Goal: Information Seeking & Learning: Learn about a topic

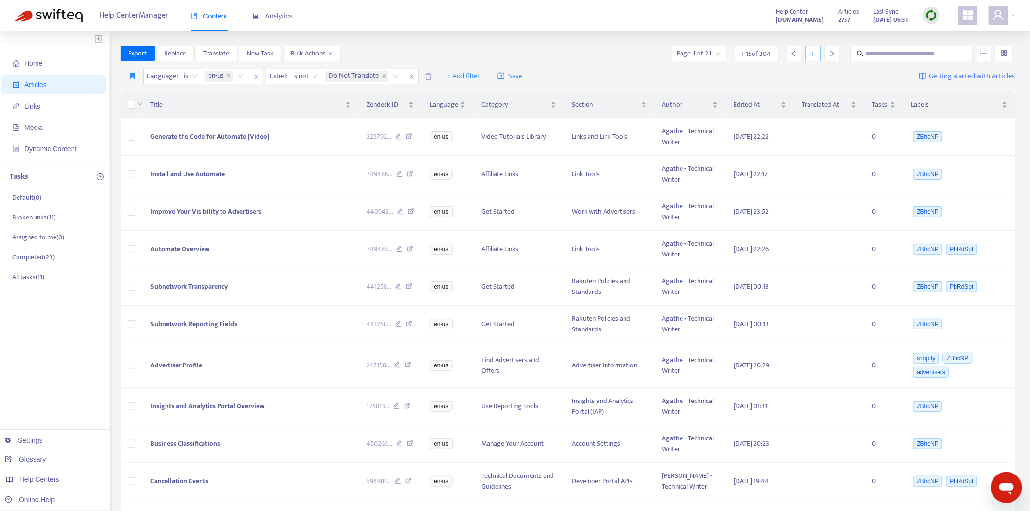
click at [931, 17] on img at bounding box center [931, 15] width 12 height 12
click at [932, 33] on link "Quick Sync" at bounding box center [951, 35] width 41 height 11
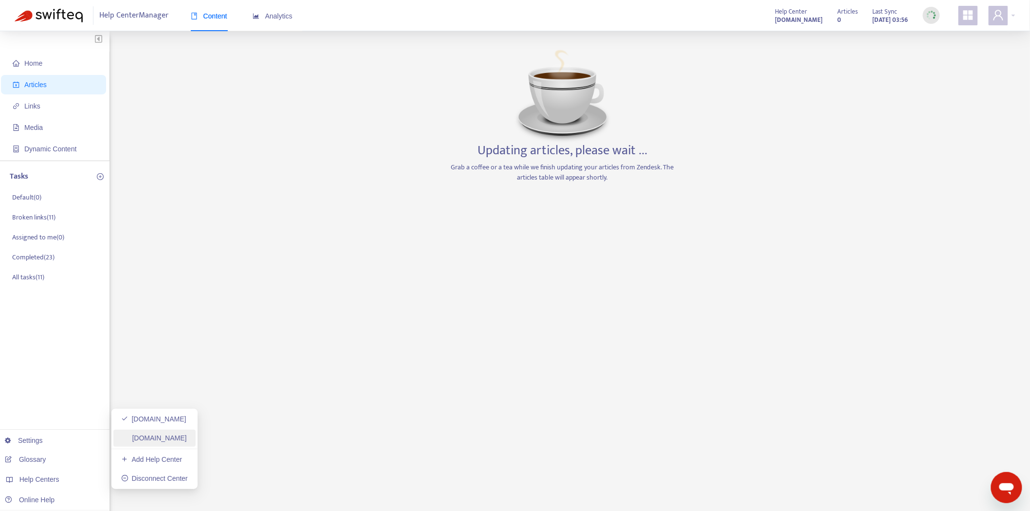
click at [177, 434] on link "[DOMAIN_NAME]" at bounding box center [154, 438] width 66 height 8
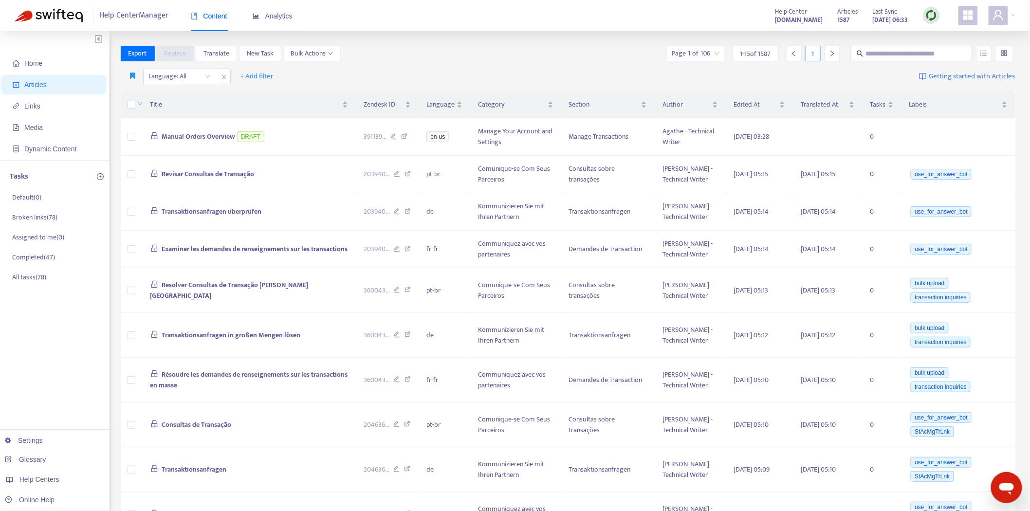
click at [932, 21] on div at bounding box center [931, 15] width 17 height 17
click at [932, 32] on link "Quick Sync" at bounding box center [951, 35] width 41 height 11
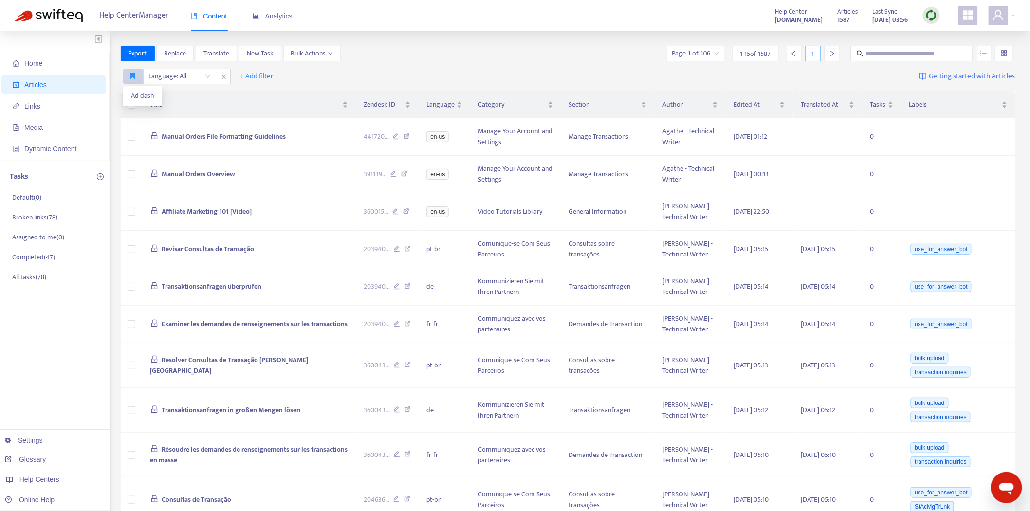
click at [133, 69] on button "button" at bounding box center [133, 77] width 20 height 16
click at [133, 93] on span "Ad dash" at bounding box center [142, 96] width 23 height 11
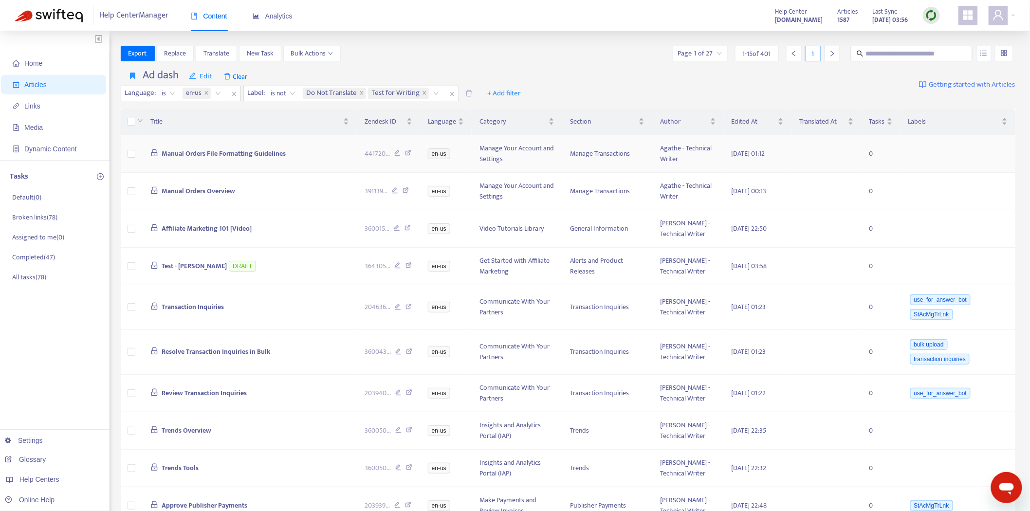
click at [248, 152] on span "Manual Orders File Formatting Guidelines" at bounding box center [224, 153] width 124 height 11
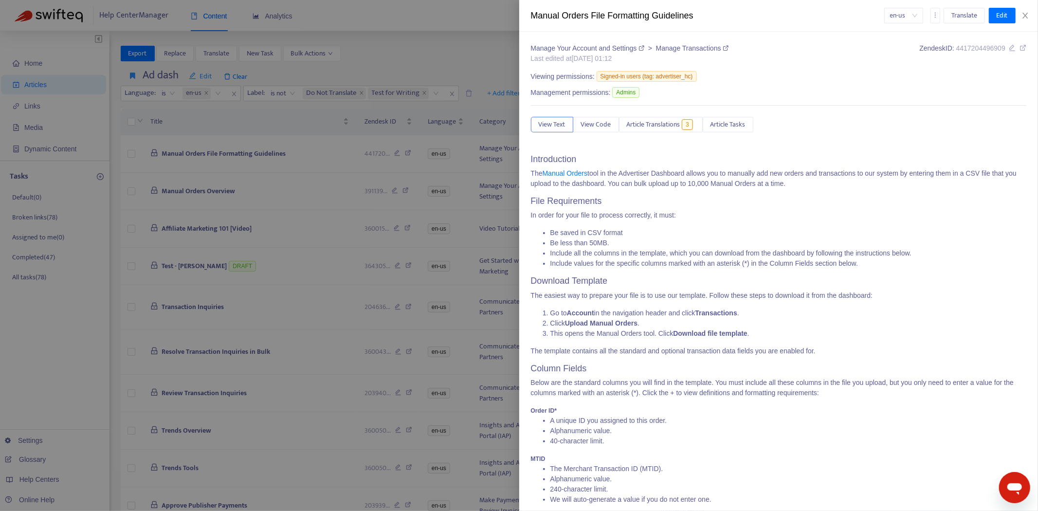
click at [670, 125] on span "Article Translations" at bounding box center [654, 124] width 54 height 11
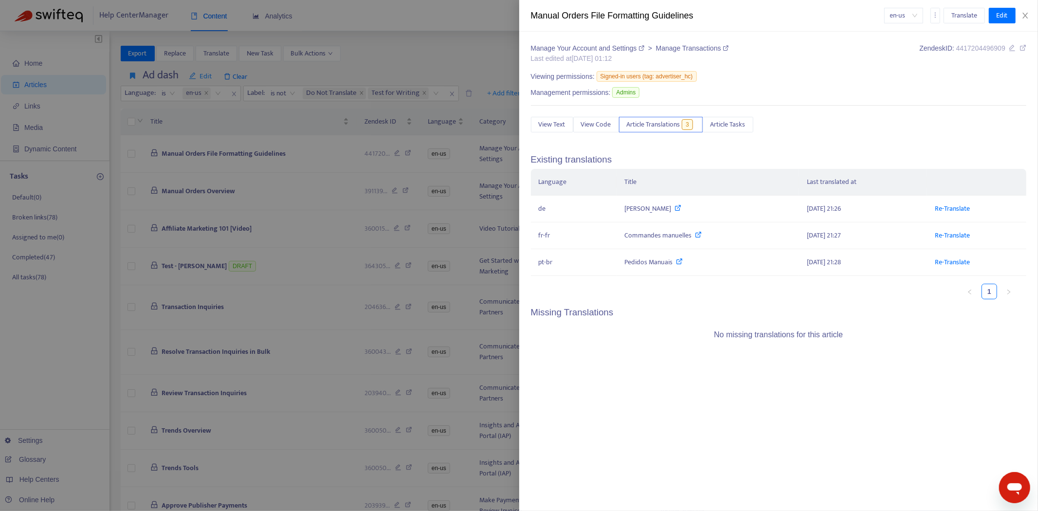
click at [243, 194] on div at bounding box center [519, 255] width 1038 height 511
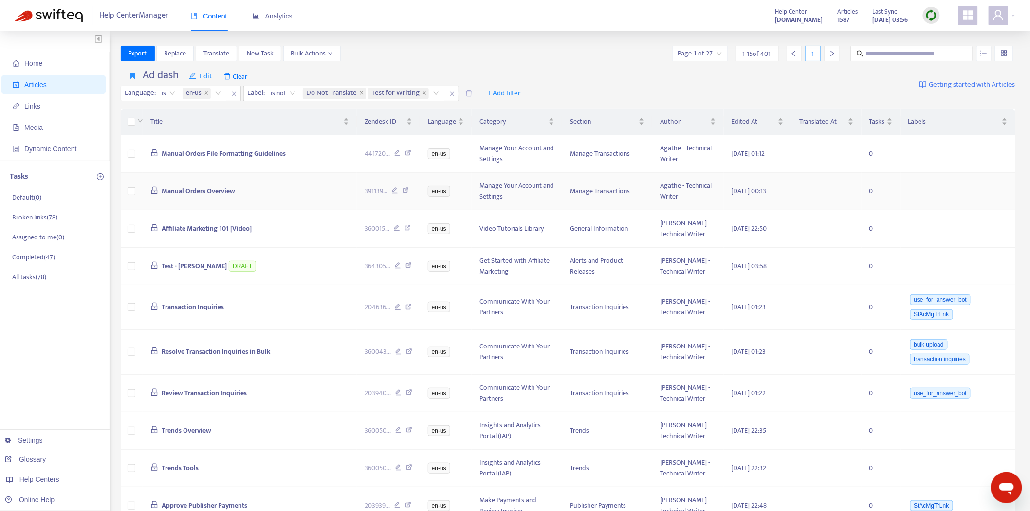
click at [211, 192] on span "Manual Orders Overview" at bounding box center [198, 190] width 73 height 11
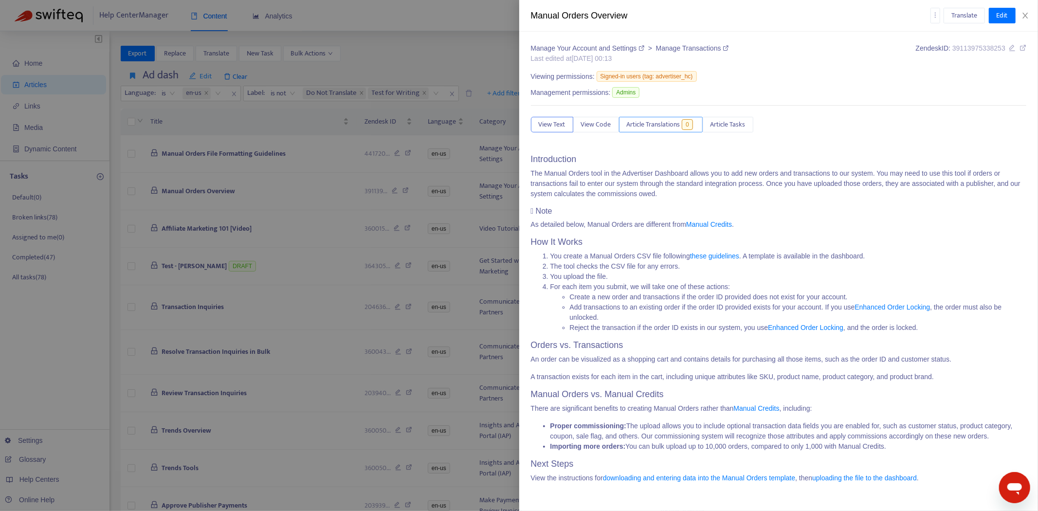
click at [658, 129] on span "Article Translations" at bounding box center [654, 124] width 54 height 11
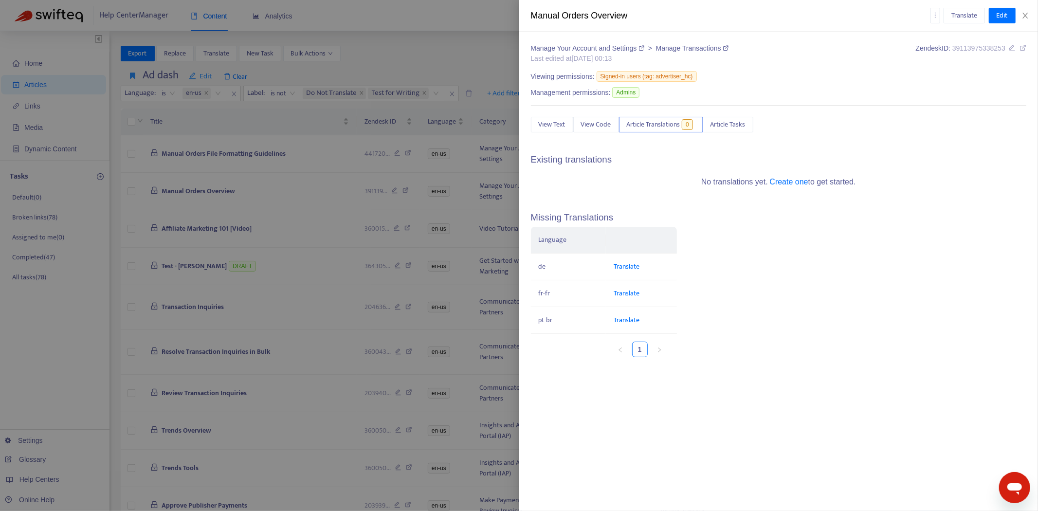
click at [236, 211] on div at bounding box center [519, 255] width 1038 height 511
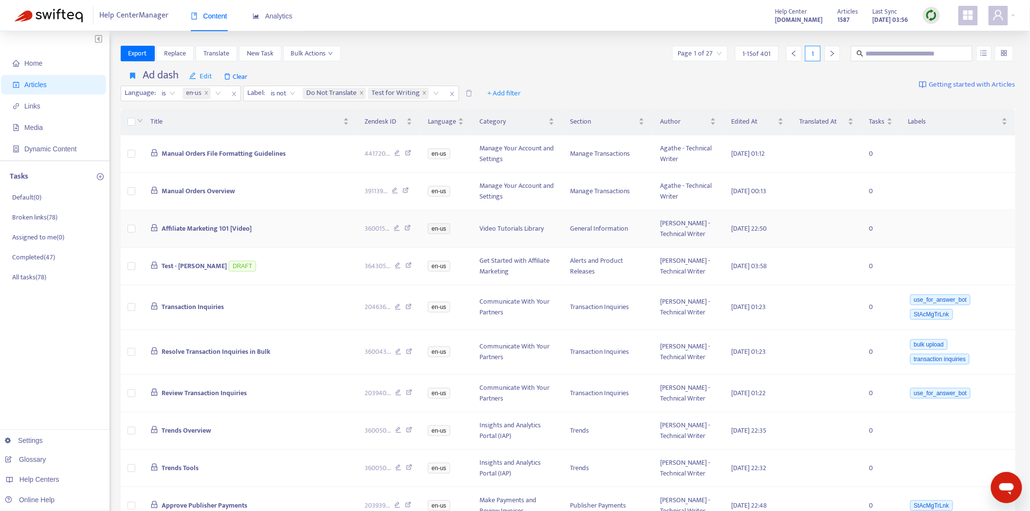
click at [192, 226] on span "Affiliate Marketing 101 [Video]" at bounding box center [207, 228] width 90 height 11
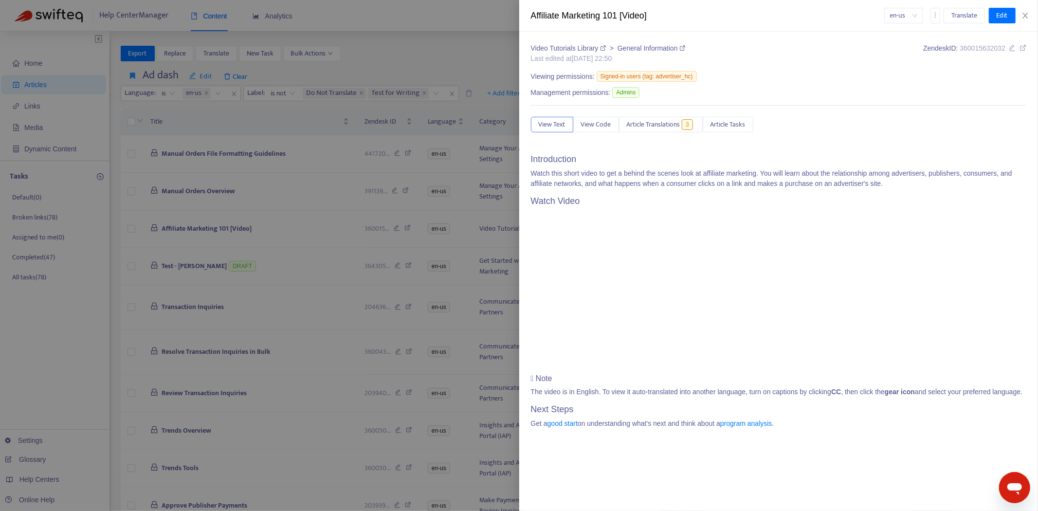
click at [646, 114] on div "Video Tutorials Library > General Information Last edited at [DATE] 22:50 Zende…" at bounding box center [779, 239] width 496 height 393
click at [659, 128] on span "Article Translations" at bounding box center [654, 124] width 54 height 11
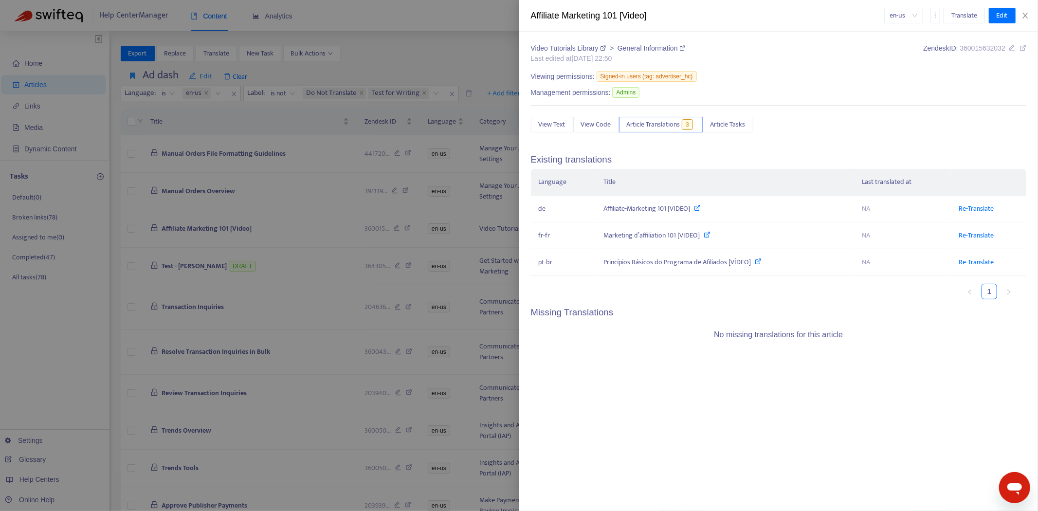
click at [211, 223] on div at bounding box center [519, 255] width 1038 height 511
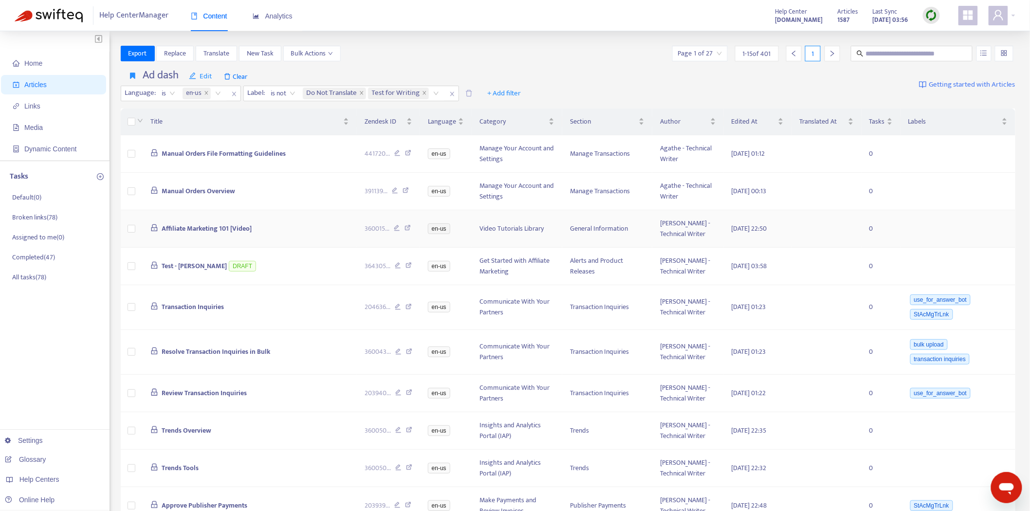
click at [226, 232] on span "Affiliate Marketing 101 [Video]" at bounding box center [207, 228] width 90 height 11
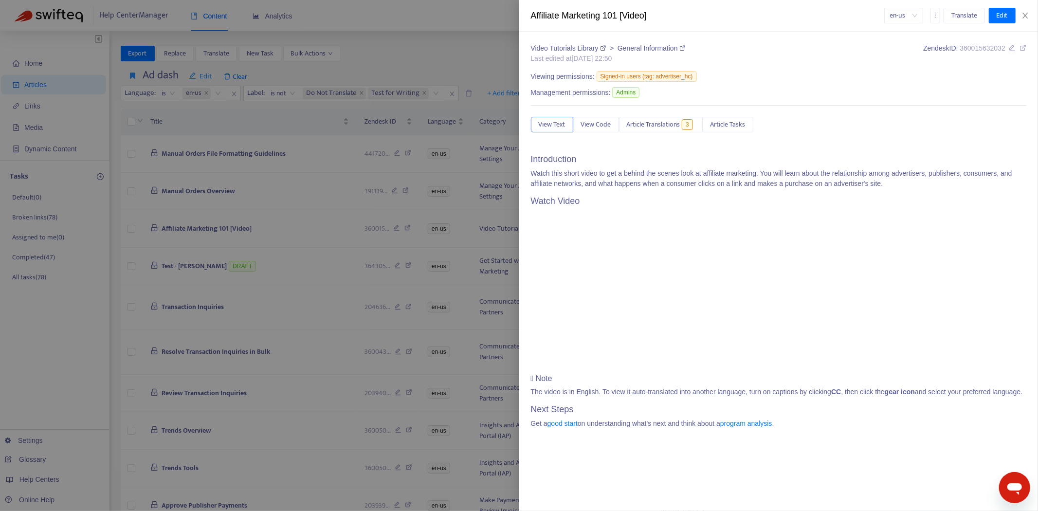
click at [687, 141] on div "Video Tutorials Library > General Information Last edited at [DATE] 22:50 Zende…" at bounding box center [779, 239] width 496 height 393
click at [680, 128] on span "Article Translations" at bounding box center [654, 124] width 54 height 11
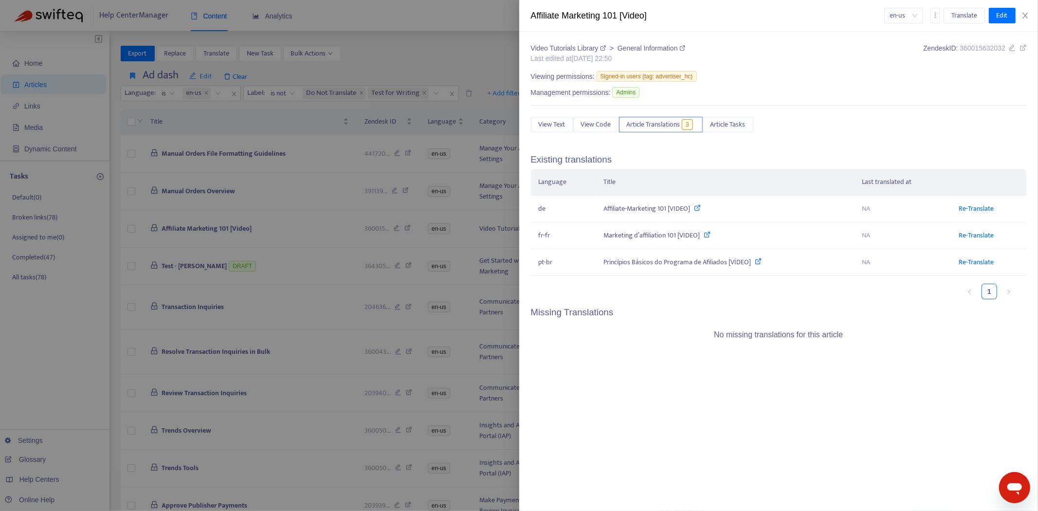
click at [198, 274] on div at bounding box center [519, 255] width 1038 height 511
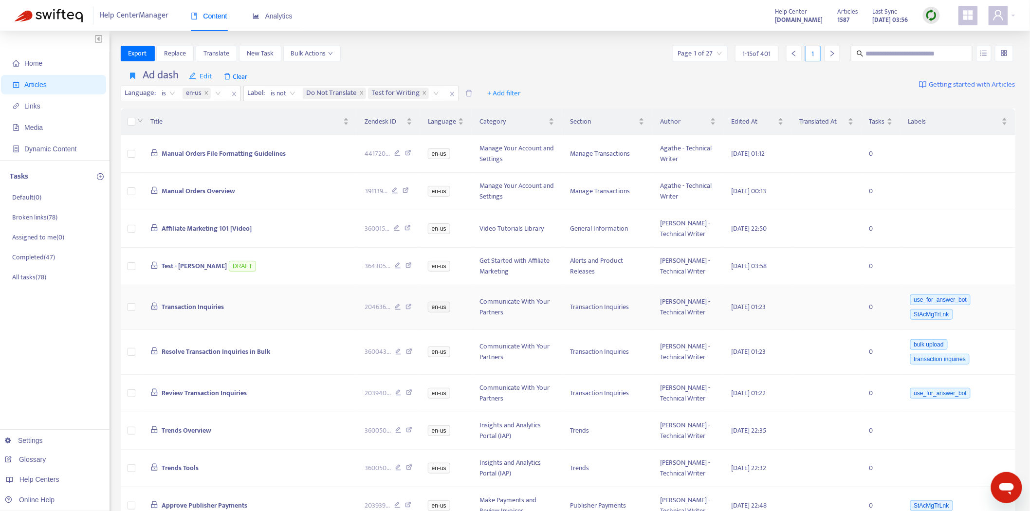
click at [182, 306] on span "Transaction Inquiries" at bounding box center [193, 306] width 62 height 11
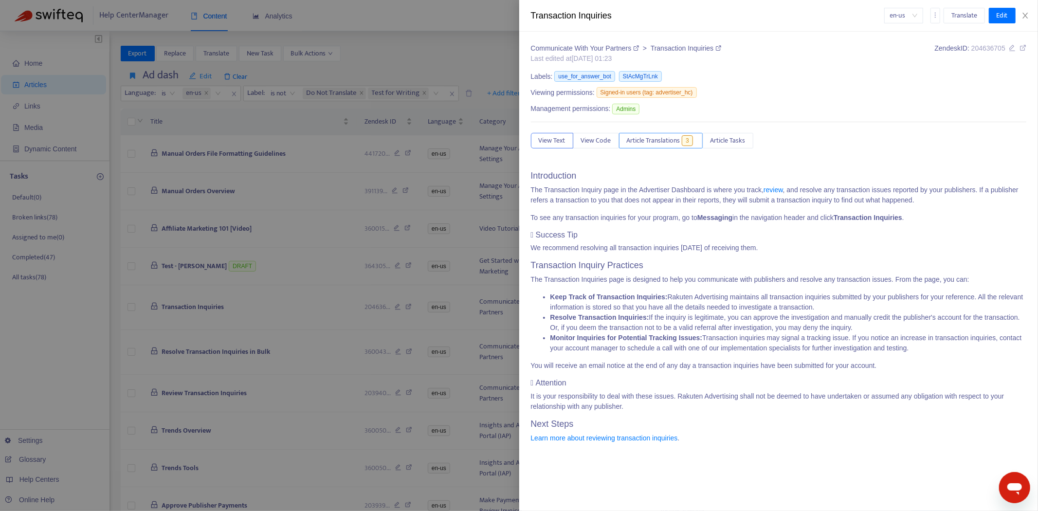
click at [650, 139] on span "Article Translations" at bounding box center [654, 140] width 54 height 11
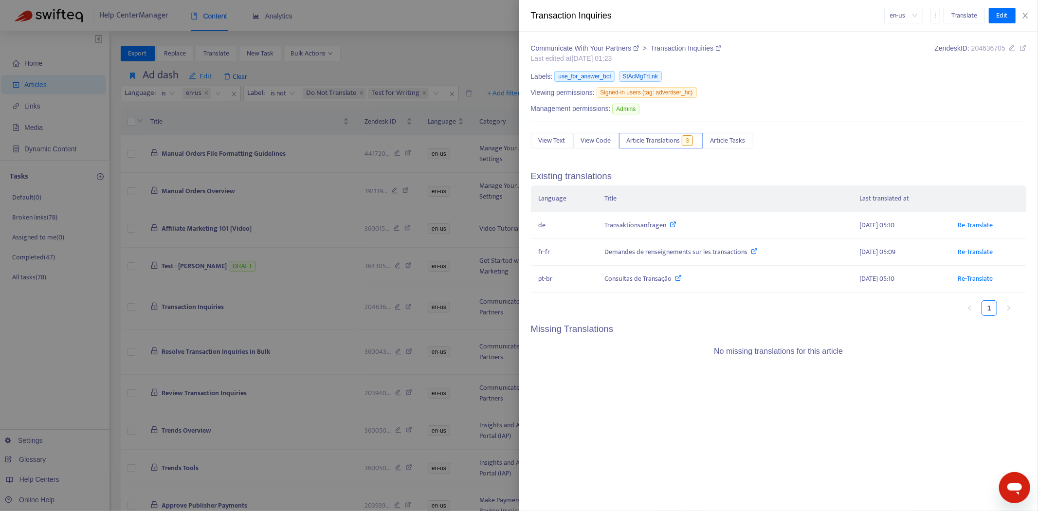
click at [287, 228] on div at bounding box center [519, 255] width 1038 height 511
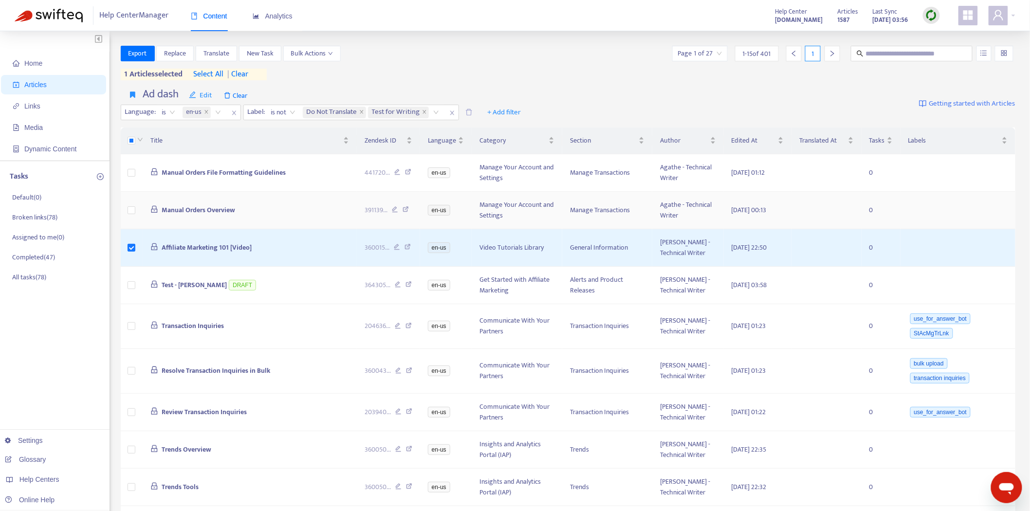
click at [132, 216] on td at bounding box center [132, 210] width 22 height 37
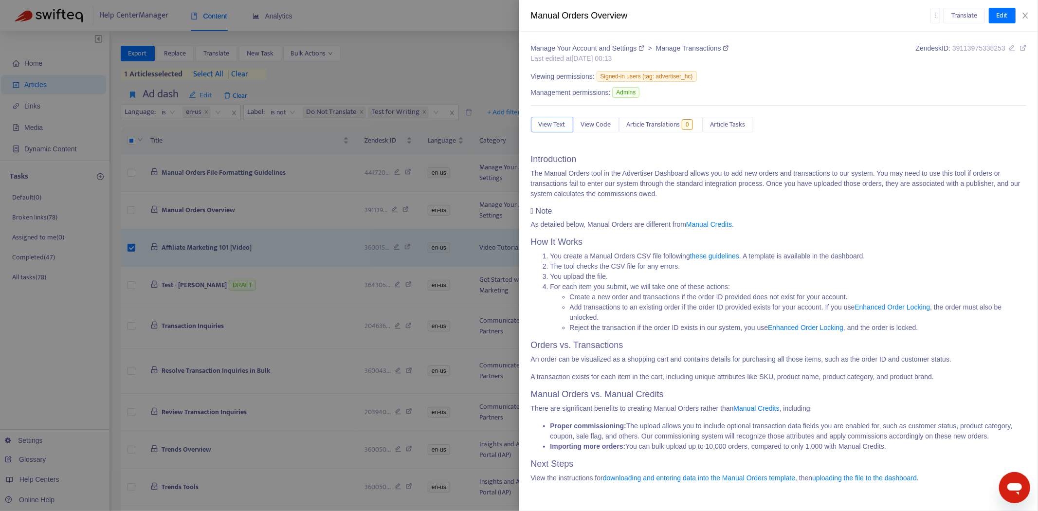
click at [132, 174] on div at bounding box center [519, 255] width 1038 height 511
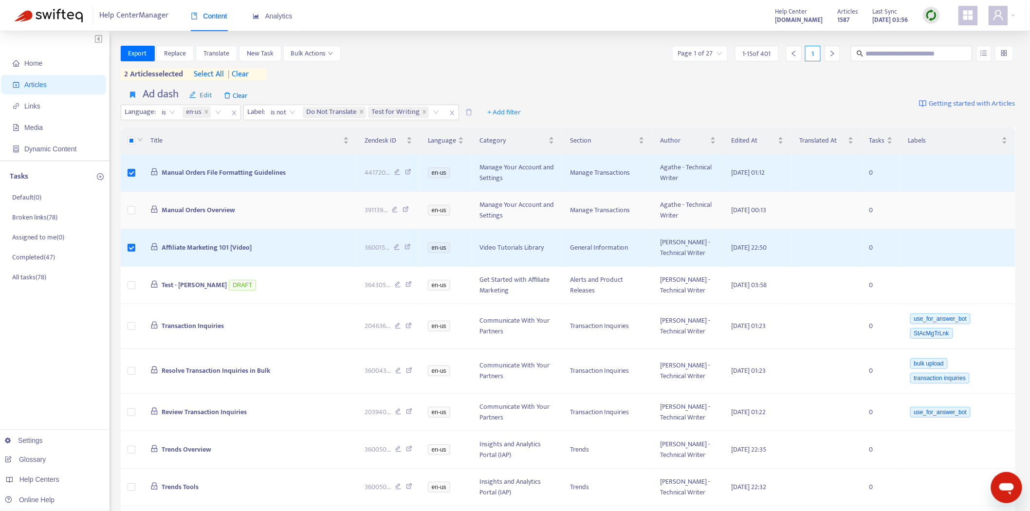
click at [131, 216] on td at bounding box center [132, 210] width 22 height 37
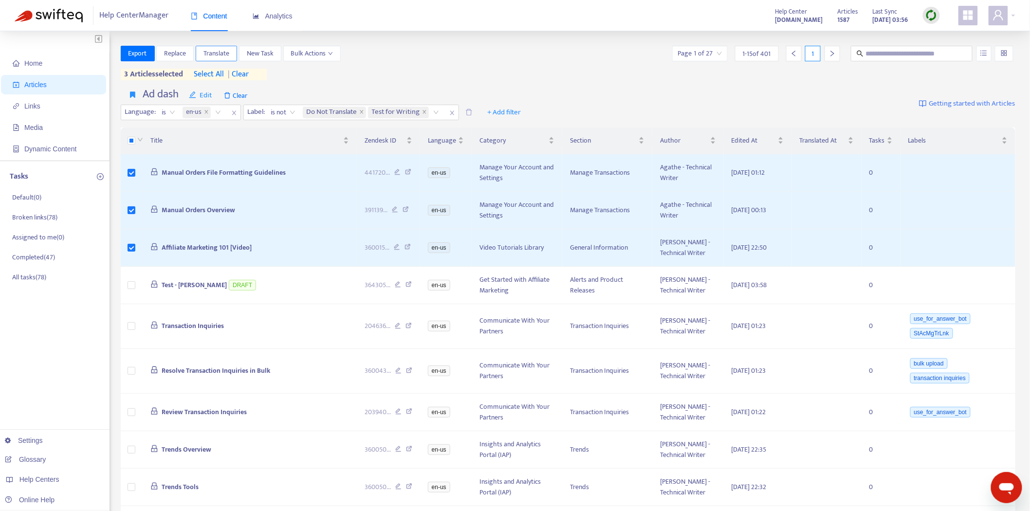
click at [217, 55] on span "Translate" at bounding box center [216, 53] width 26 height 11
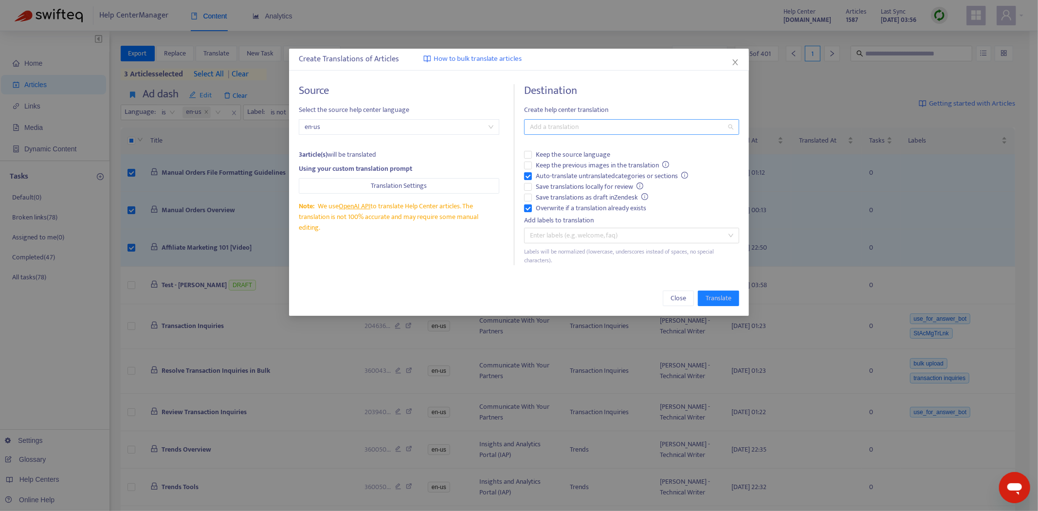
click at [565, 124] on div at bounding box center [627, 127] width 200 height 12
click at [562, 148] on div "Select all" at bounding box center [632, 146] width 200 height 11
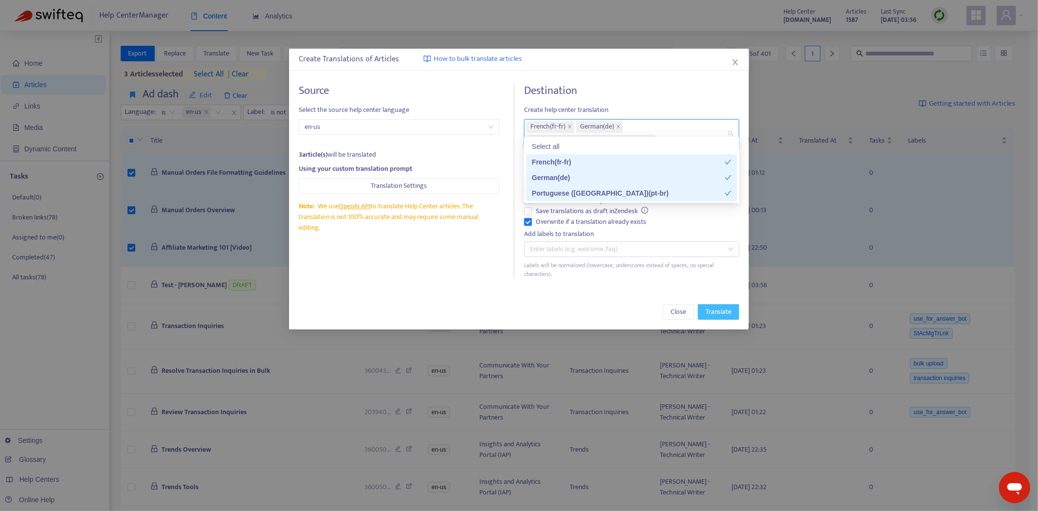
click at [716, 307] on span "Translate" at bounding box center [719, 312] width 26 height 11
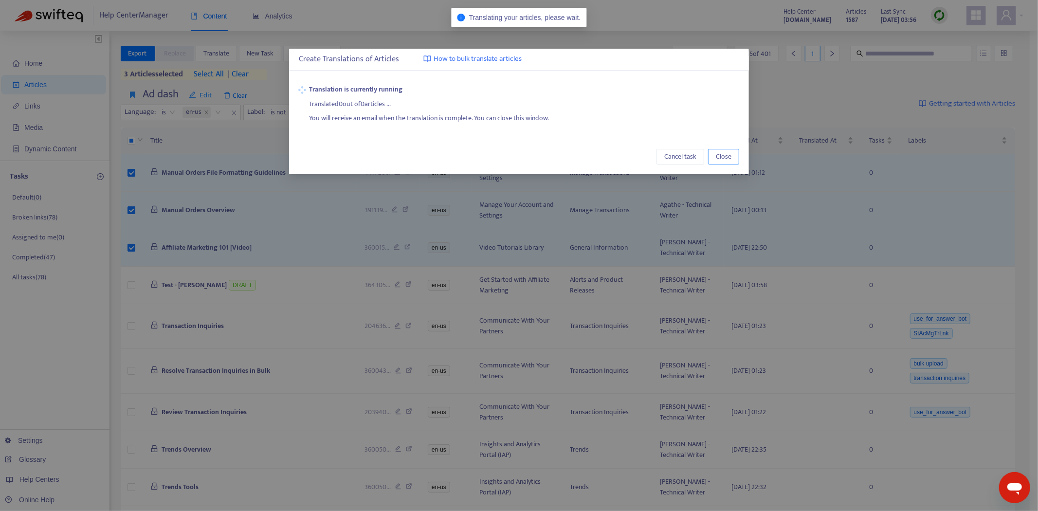
click at [731, 153] on span "Close" at bounding box center [724, 156] width 16 height 11
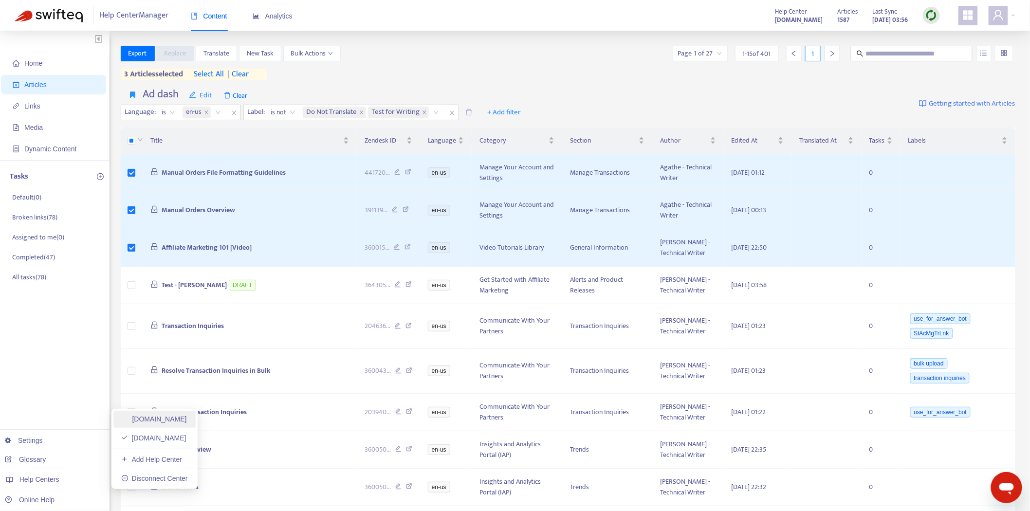
click at [173, 423] on link "[DOMAIN_NAME]" at bounding box center [154, 419] width 66 height 8
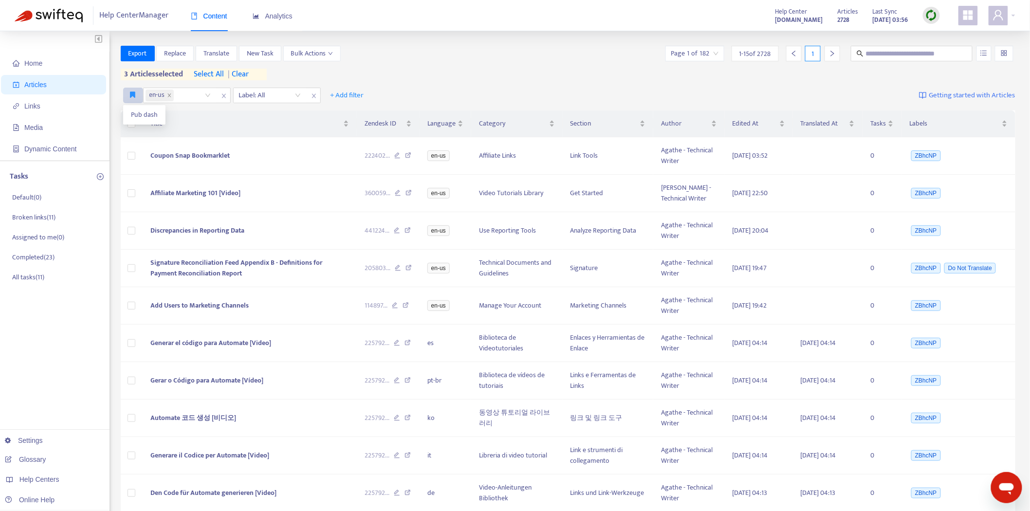
click at [129, 95] on button "button" at bounding box center [133, 96] width 20 height 16
click at [132, 118] on span "Pub dash" at bounding box center [144, 114] width 27 height 11
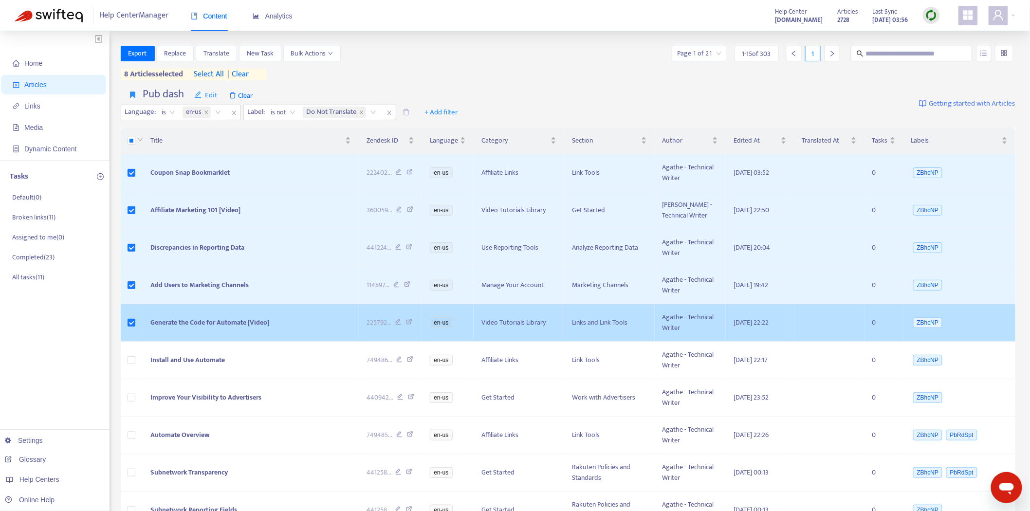
click at [211, 329] on td "Generate the Code for Automate [Video]" at bounding box center [251, 322] width 216 height 37
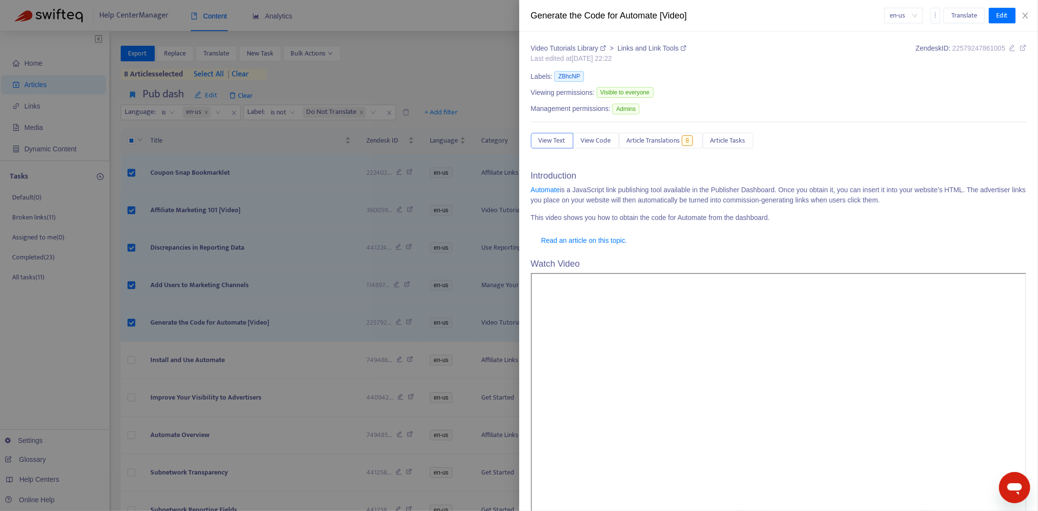
click at [660, 156] on div "Video Tutorials Library > Links and Link Tools Last edited at [DATE] 22:22 Zend…" at bounding box center [779, 317] width 496 height 549
click at [671, 142] on span "Article Translations" at bounding box center [654, 140] width 54 height 11
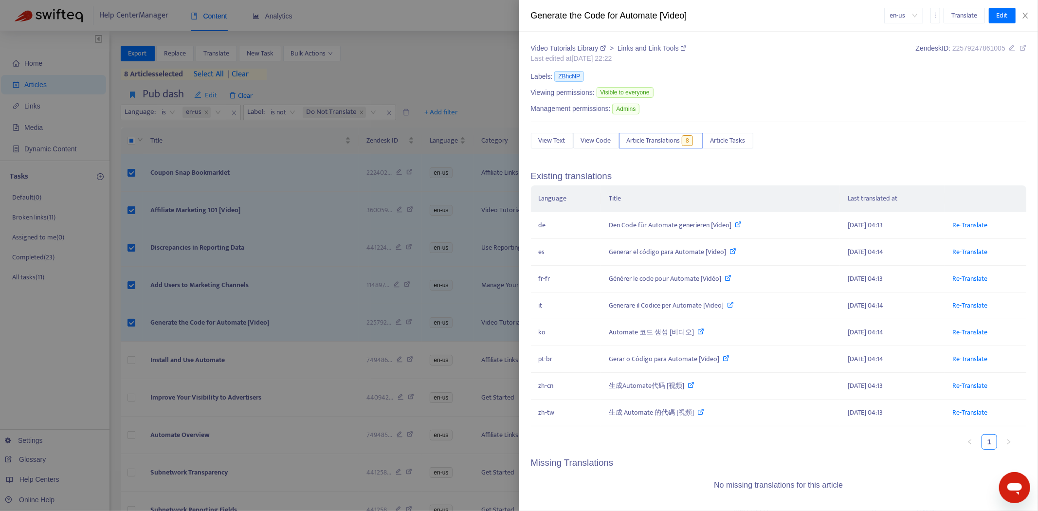
click at [164, 332] on div at bounding box center [519, 255] width 1038 height 511
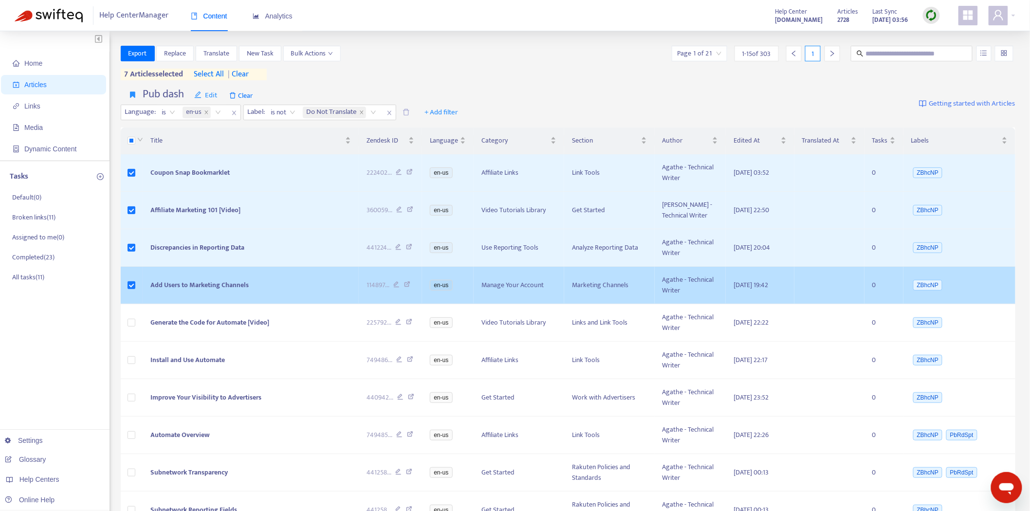
click at [191, 285] on span "Add Users to Marketing Channels" at bounding box center [199, 284] width 98 height 11
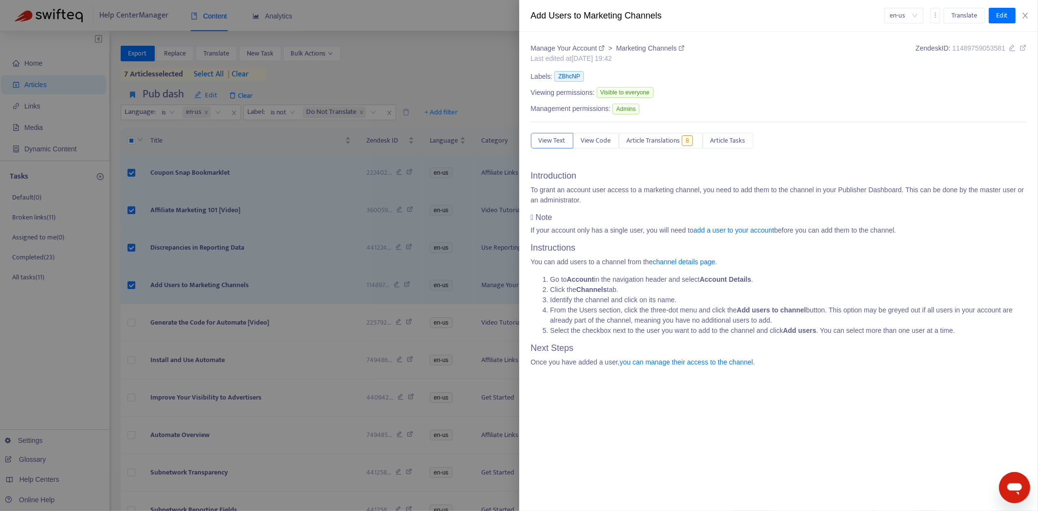
click at [631, 128] on div "Manage Your Account > Marketing Channels Last edited at [DATE] 19:42 Zendesk ID…" at bounding box center [779, 208] width 496 height 331
click at [648, 135] on button "Article Translations 8" at bounding box center [661, 141] width 84 height 16
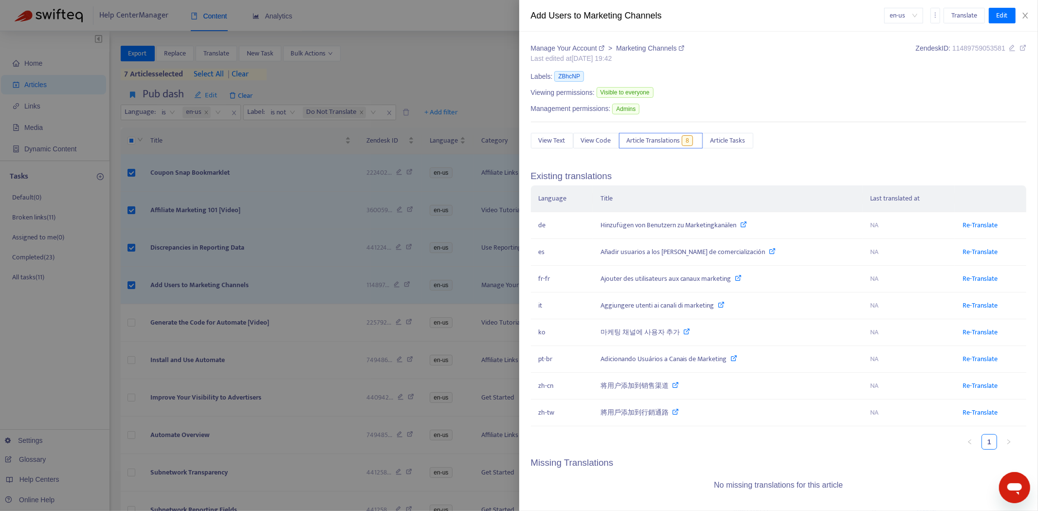
click at [198, 280] on div at bounding box center [519, 255] width 1038 height 511
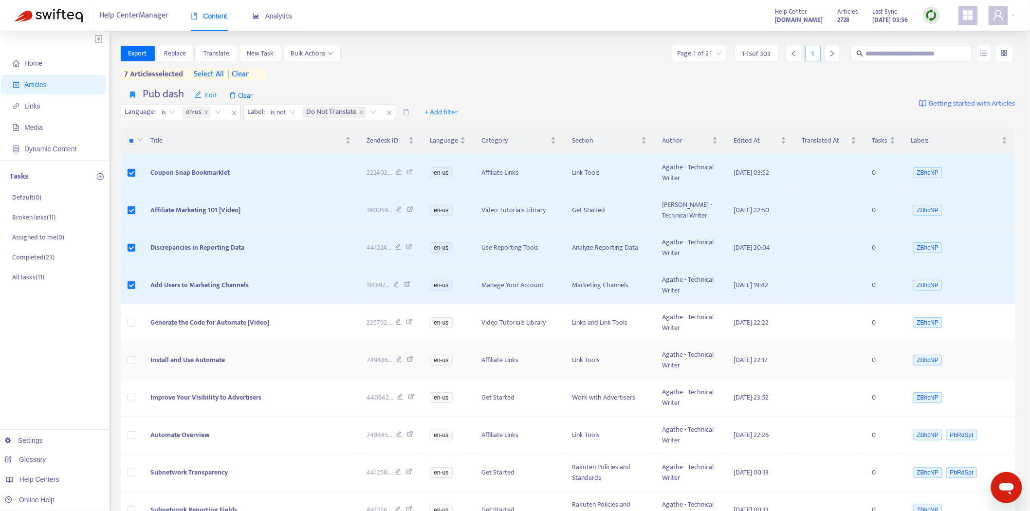
click at [188, 363] on span "Install and Use Automate" at bounding box center [187, 359] width 74 height 11
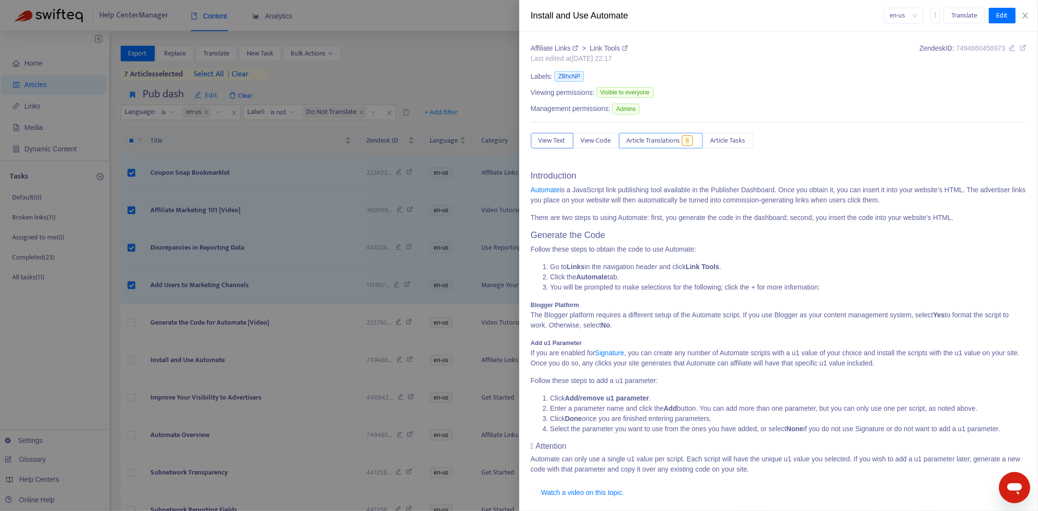
click at [662, 140] on span "Article Translations" at bounding box center [654, 140] width 54 height 11
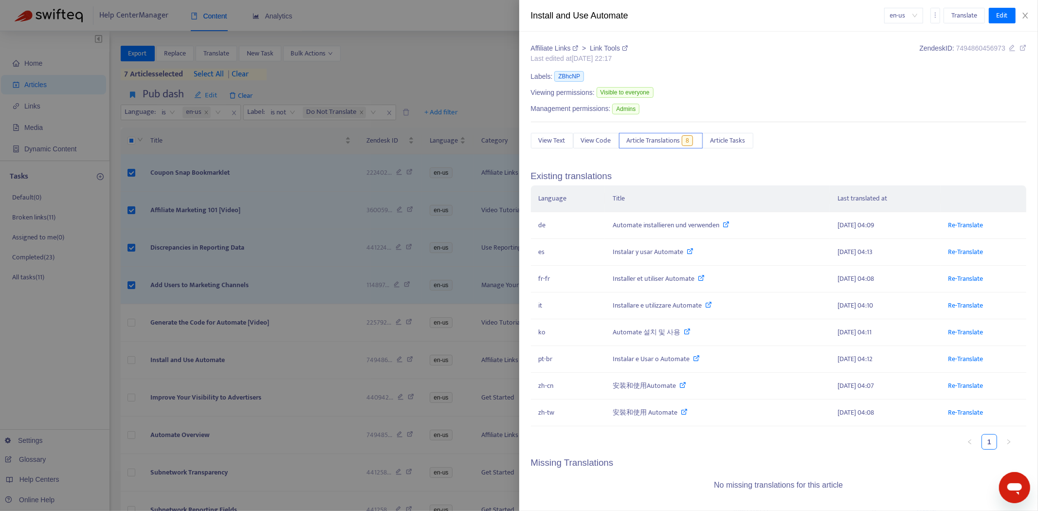
click at [203, 261] on div at bounding box center [519, 255] width 1038 height 511
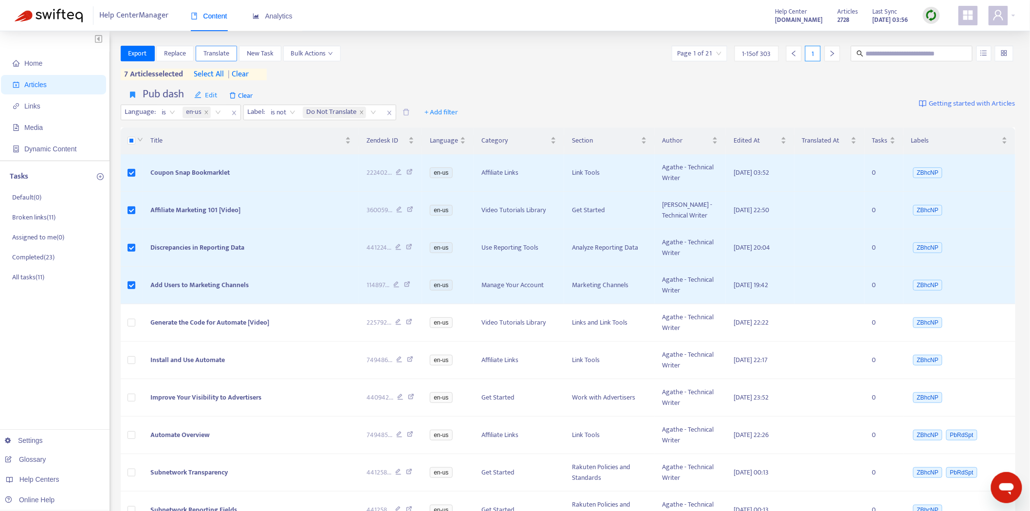
click at [227, 50] on span "Translate" at bounding box center [216, 53] width 26 height 11
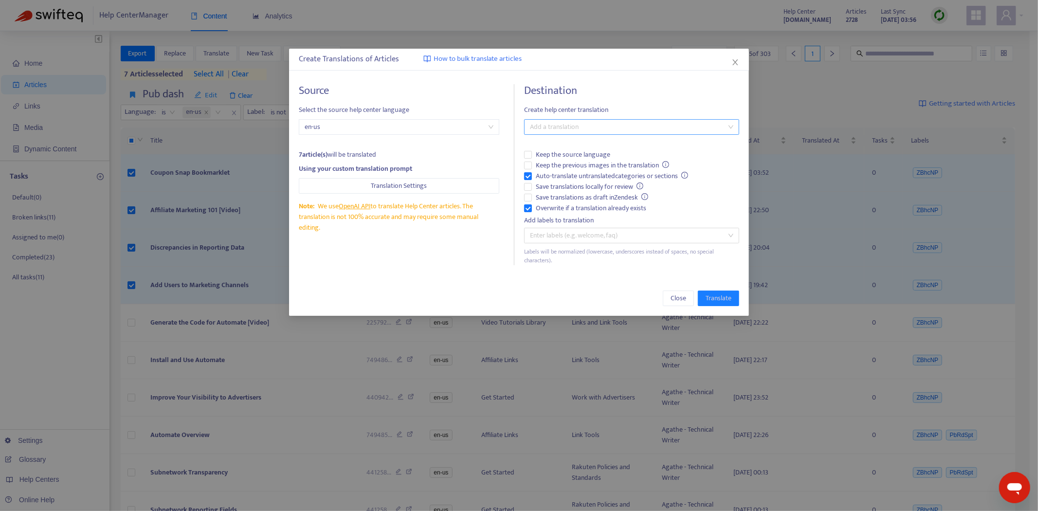
click at [556, 121] on div at bounding box center [627, 127] width 200 height 12
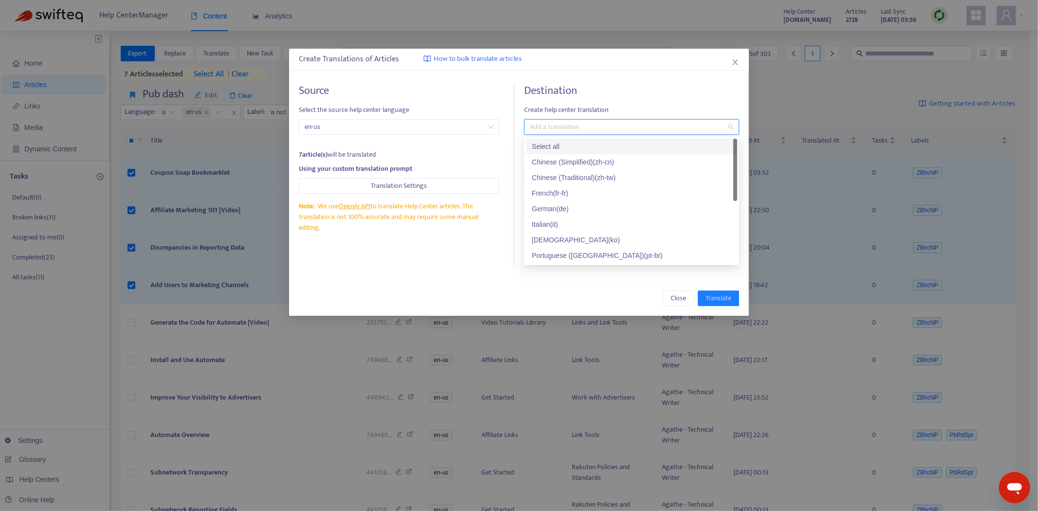
click at [558, 148] on div "Select all" at bounding box center [632, 146] width 200 height 11
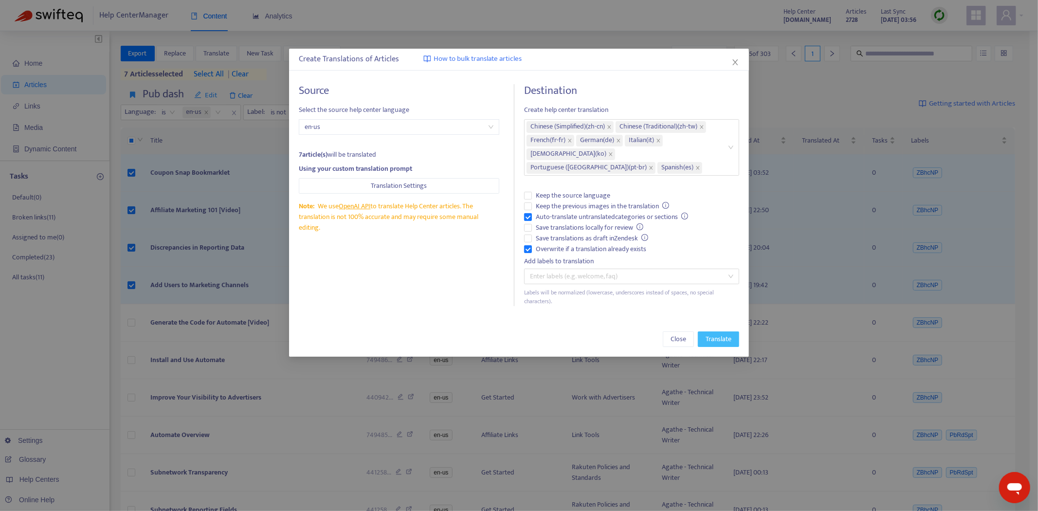
click at [717, 334] on span "Translate" at bounding box center [719, 339] width 26 height 11
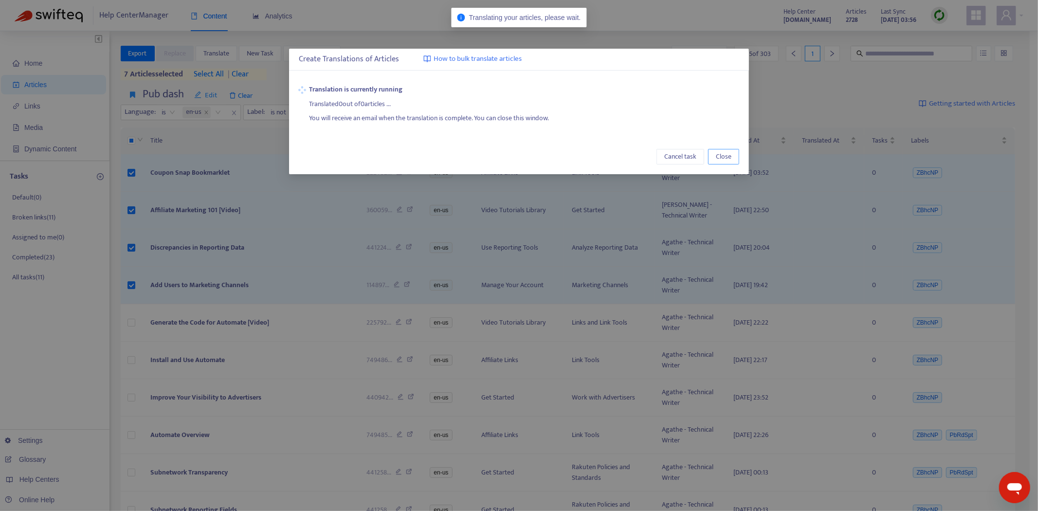
click at [722, 157] on span "Close" at bounding box center [724, 156] width 16 height 11
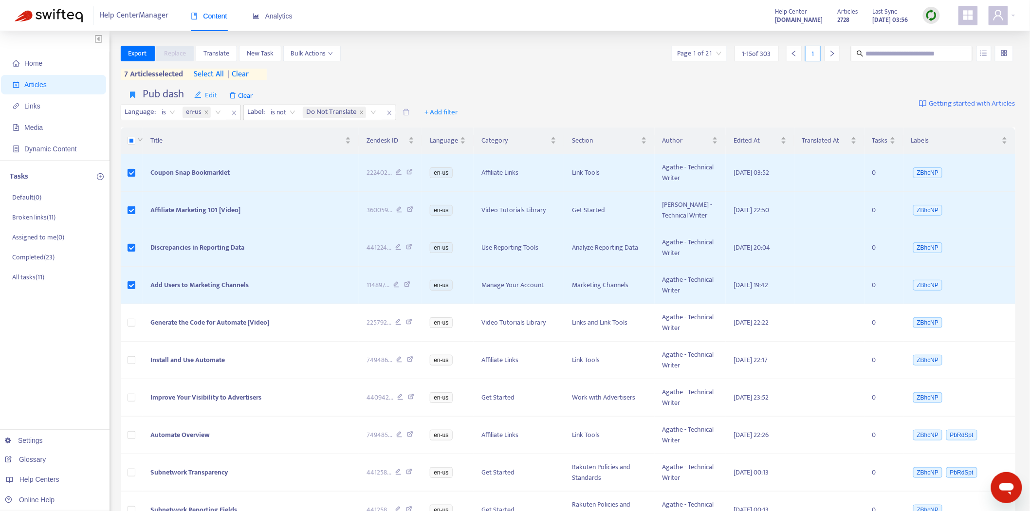
click at [513, 100] on div "Pub dash Edit Clear Language : is en-us Label : is not Do Not Translate + Add f…" at bounding box center [568, 104] width 895 height 40
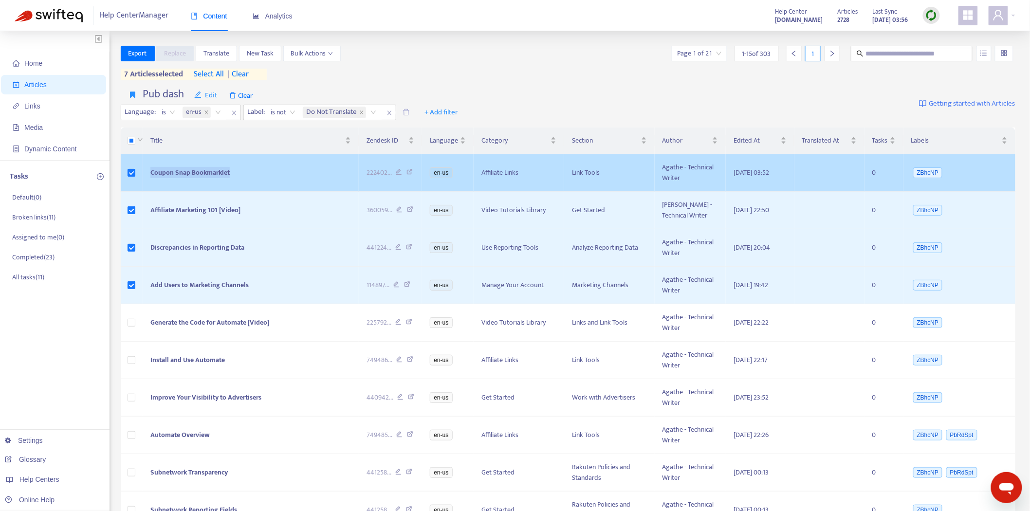
drag, startPoint x: 245, startPoint y: 171, endPoint x: 145, endPoint y: 175, distance: 100.3
click at [145, 175] on td "Coupon Snap Bookmarklet" at bounding box center [251, 172] width 216 height 37
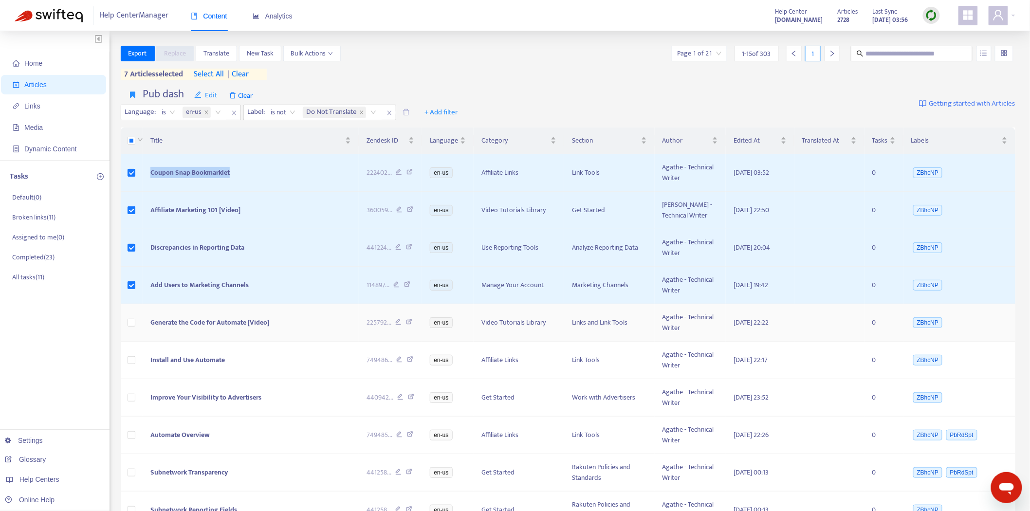
copy span "Coupon Snap Bookmarklet"
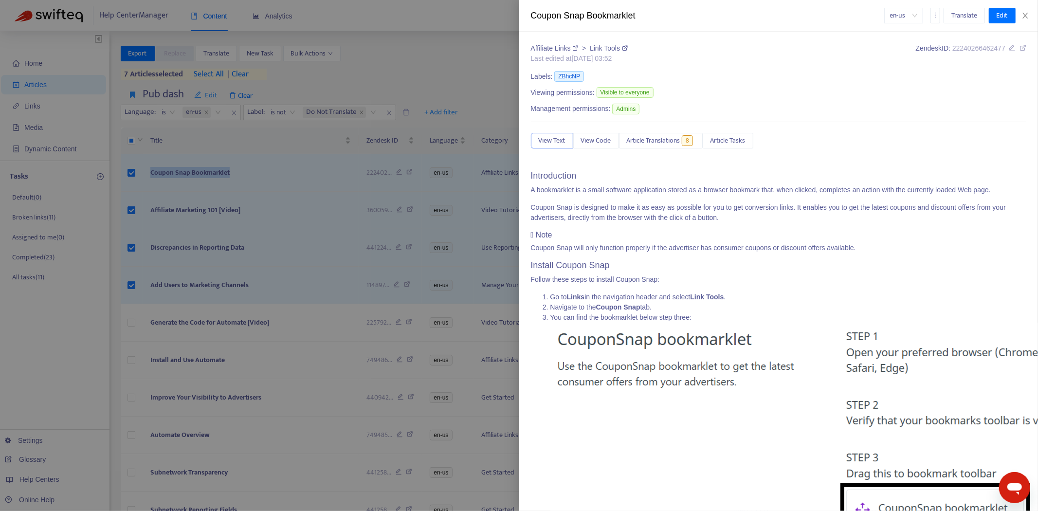
click at [486, 181] on div at bounding box center [519, 255] width 1038 height 511
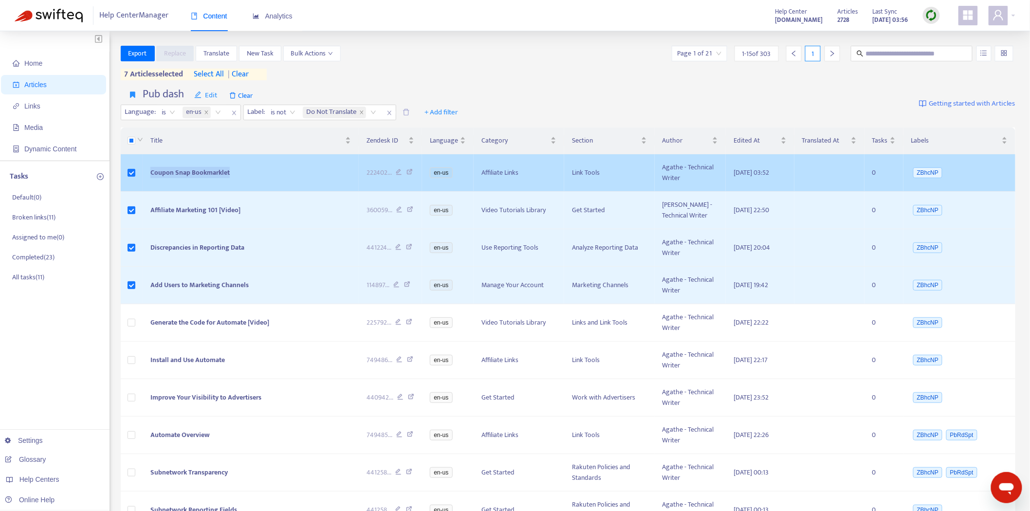
drag, startPoint x: 263, startPoint y: 170, endPoint x: 144, endPoint y: 186, distance: 120.3
click at [144, 186] on td "Coupon Snap Bookmarklet" at bounding box center [251, 172] width 216 height 37
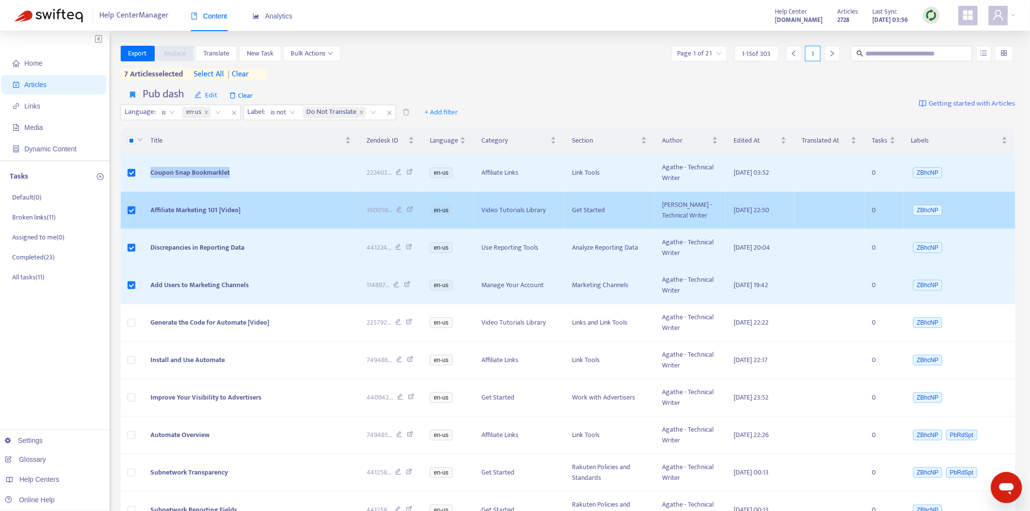
copy span "Coupon Snap Bookmarklet"
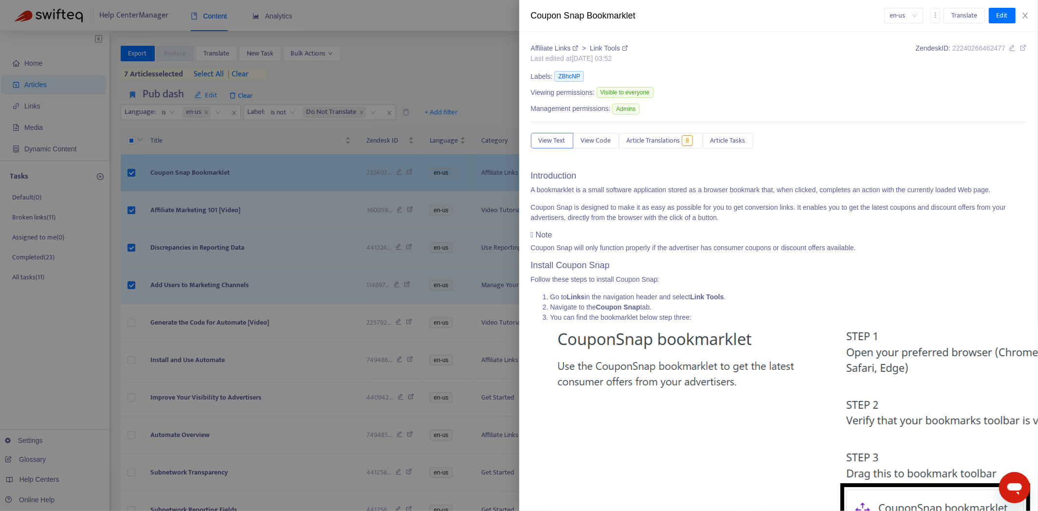
drag, startPoint x: 184, startPoint y: 187, endPoint x: 193, endPoint y: 186, distance: 9.3
click at [185, 187] on div at bounding box center [519, 255] width 1038 height 511
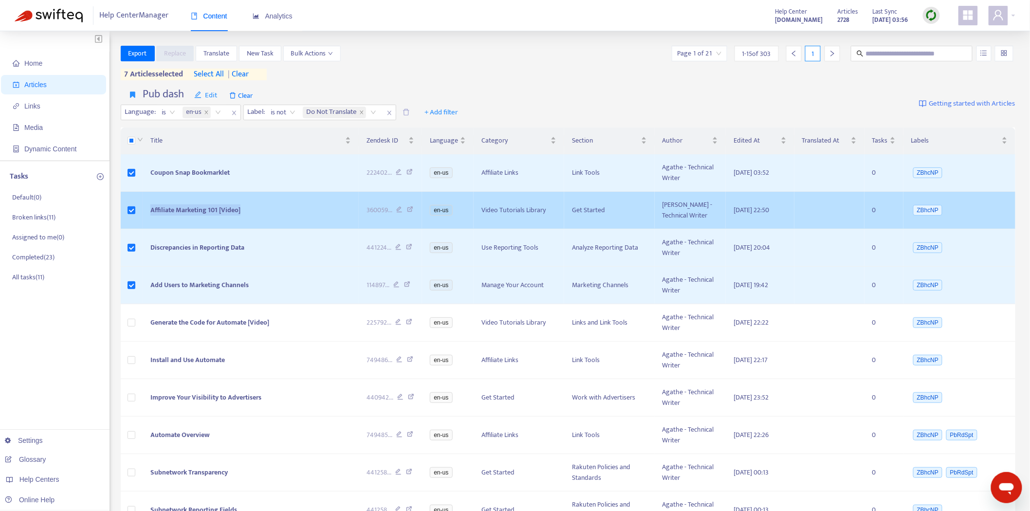
drag, startPoint x: 246, startPoint y: 205, endPoint x: 190, endPoint y: 216, distance: 56.4
click at [145, 210] on td "Affiliate Marketing 101 [Video]" at bounding box center [251, 210] width 216 height 37
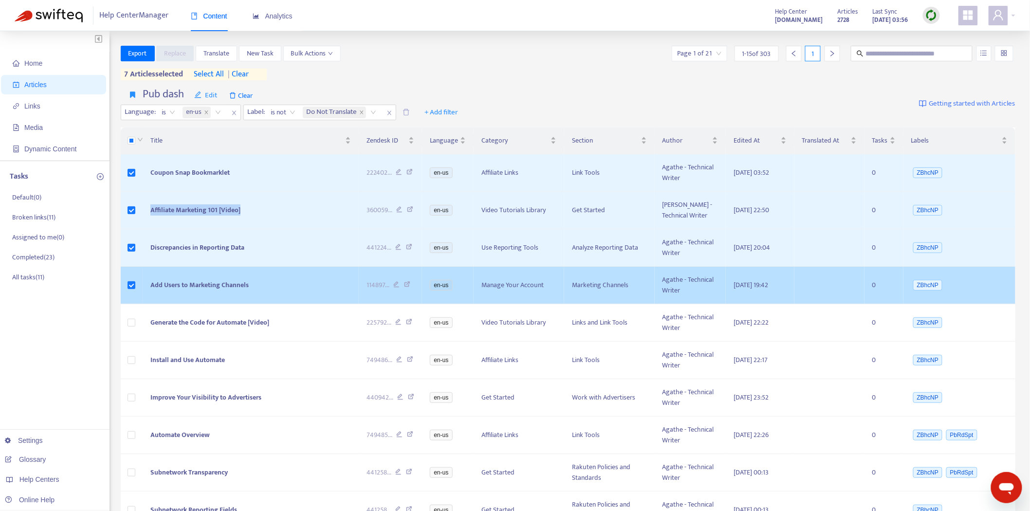
copy span "Affiliate Marketing 101 [Video]"
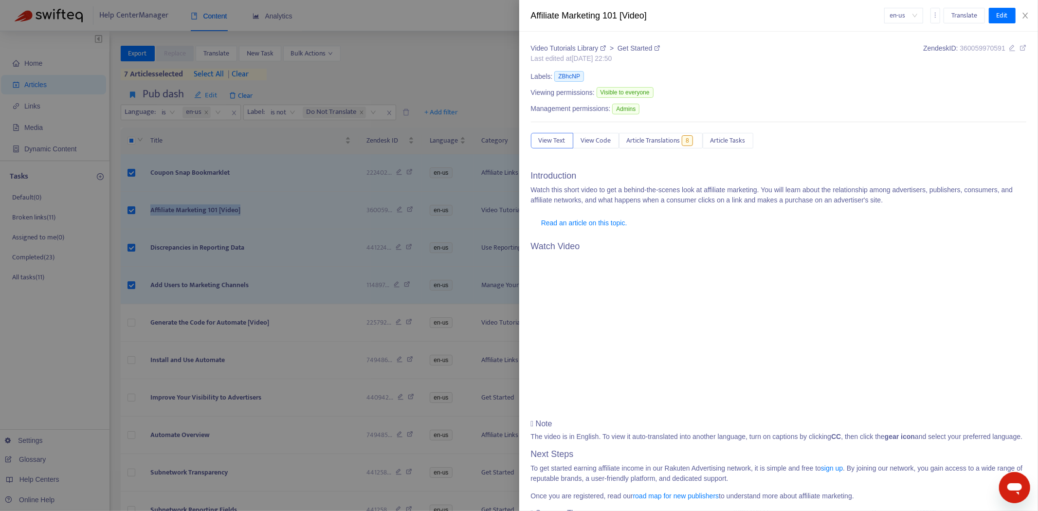
click at [260, 236] on div at bounding box center [519, 255] width 1038 height 511
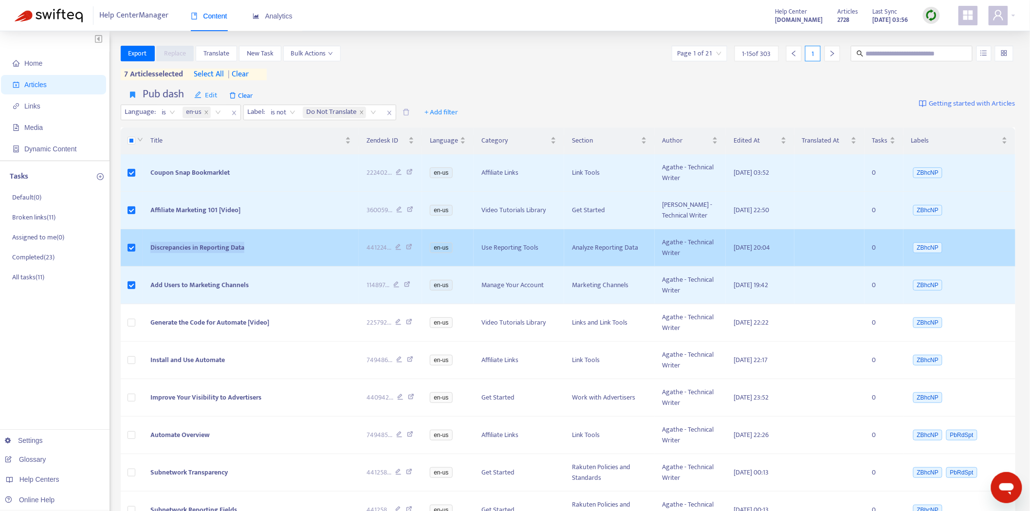
drag, startPoint x: 265, startPoint y: 244, endPoint x: 147, endPoint y: 254, distance: 118.2
click at [146, 254] on td "Discrepancies in Reporting Data" at bounding box center [251, 247] width 216 height 37
copy span "Discrepancies in Reporting Data"
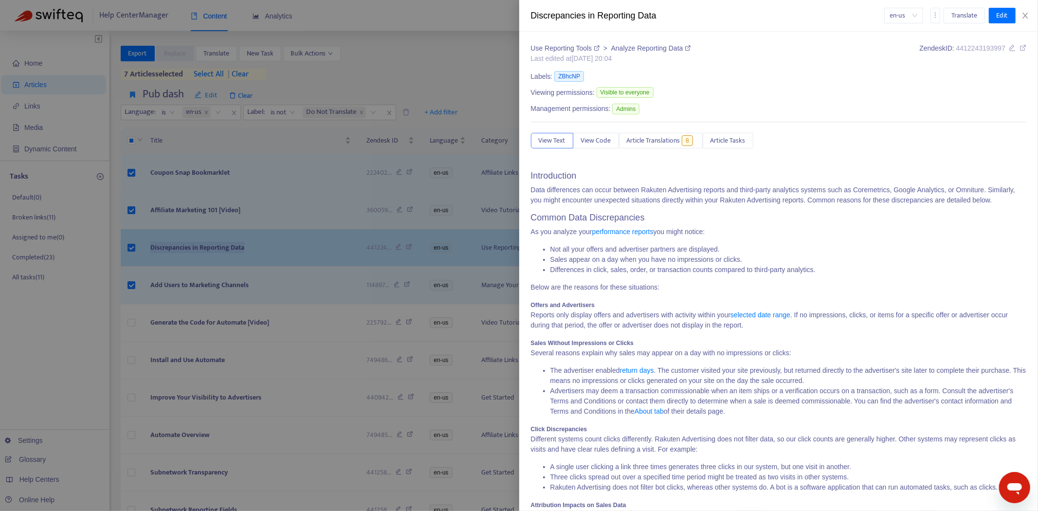
drag, startPoint x: 237, startPoint y: 246, endPoint x: 254, endPoint y: 263, distance: 23.7
click at [237, 246] on div at bounding box center [519, 255] width 1038 height 511
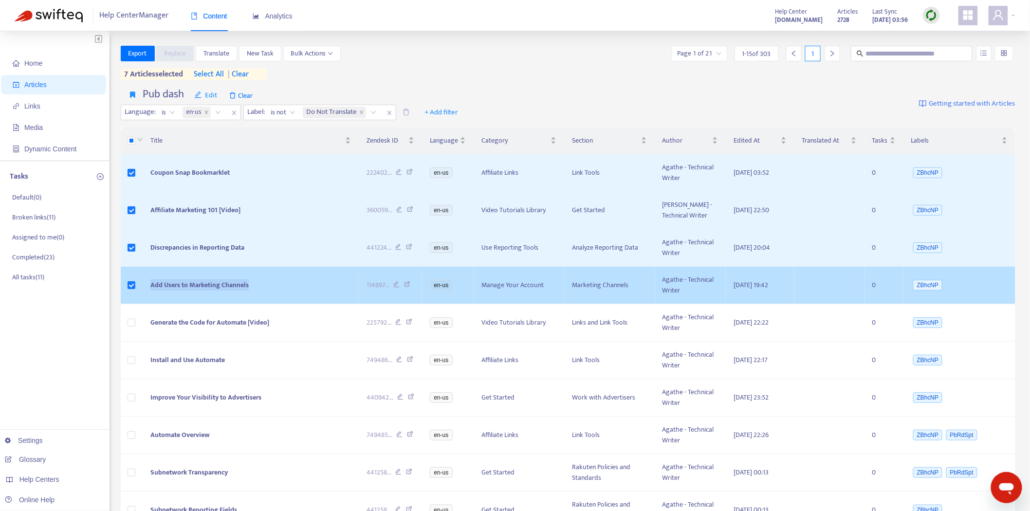
drag, startPoint x: 255, startPoint y: 290, endPoint x: 181, endPoint y: 273, distance: 76.3
click at [148, 291] on td "Add Users to Marketing Channels" at bounding box center [251, 285] width 216 height 37
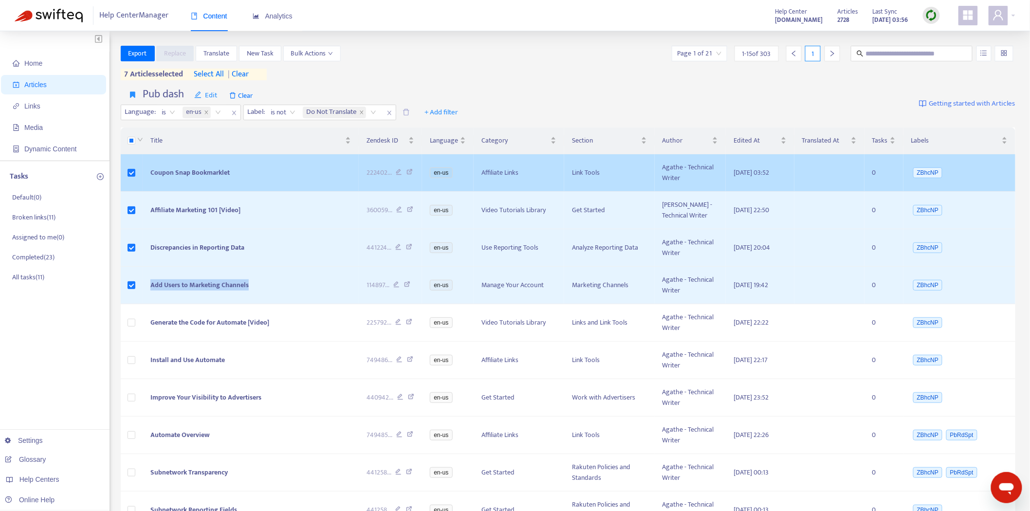
copy span "Add Users to Marketing Channels"
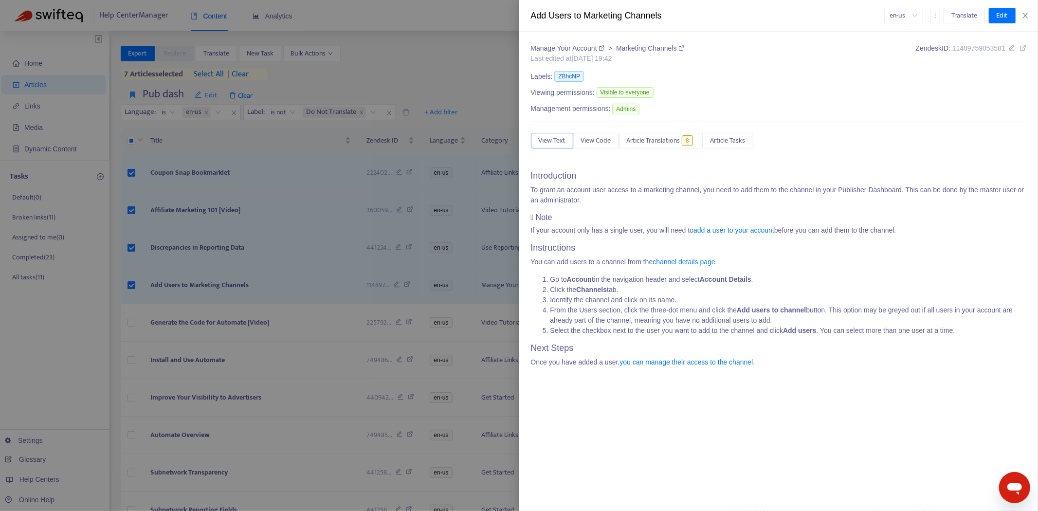
click at [305, 203] on div at bounding box center [519, 255] width 1038 height 511
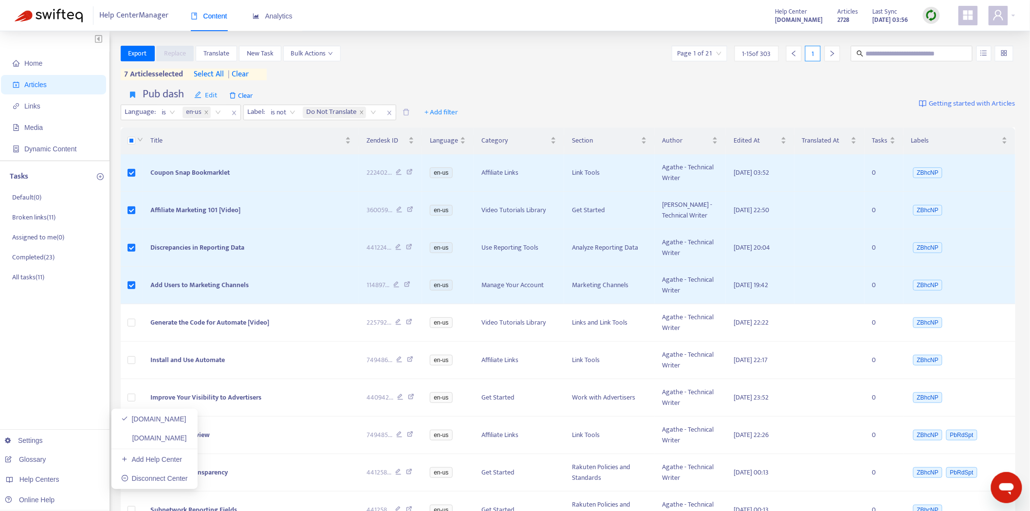
click at [173, 436] on link "[DOMAIN_NAME]" at bounding box center [154, 438] width 66 height 8
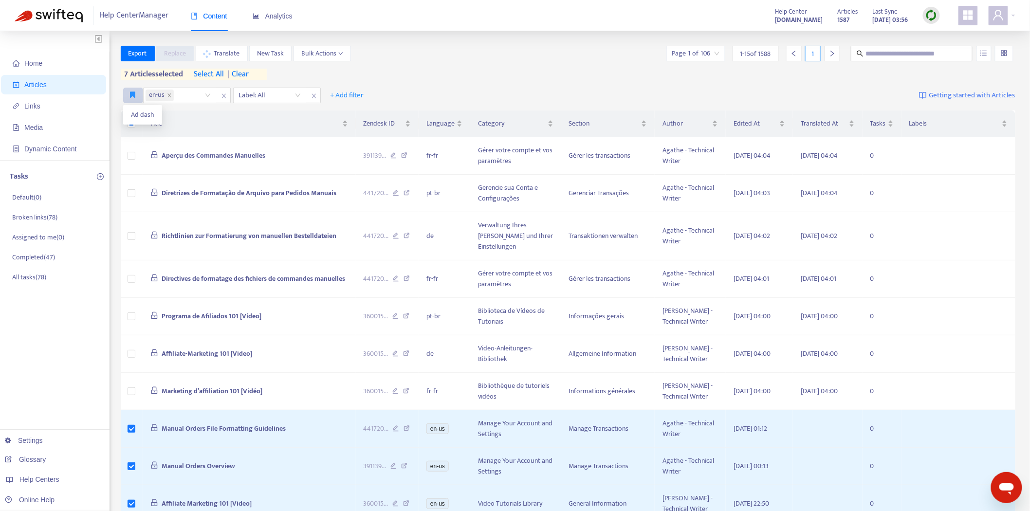
click at [133, 94] on icon "button" at bounding box center [132, 94] width 5 height 7
click at [132, 109] on span "Ad dash" at bounding box center [142, 114] width 23 height 11
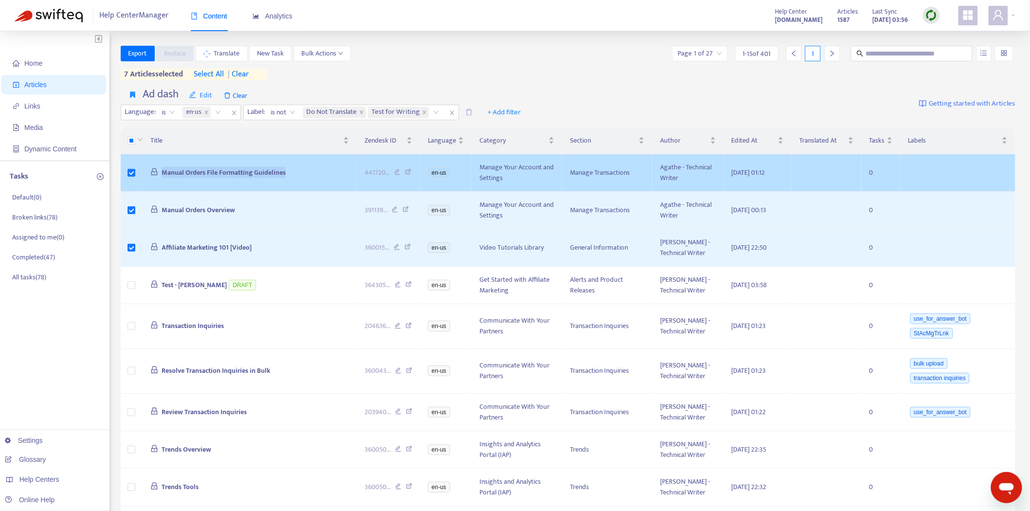
drag, startPoint x: 289, startPoint y: 167, endPoint x: 156, endPoint y: 171, distance: 132.9
click at [156, 171] on td "Manual Orders File Formatting Guidelines" at bounding box center [250, 172] width 214 height 37
copy span "Manual Orders File Formatting Guidelines"
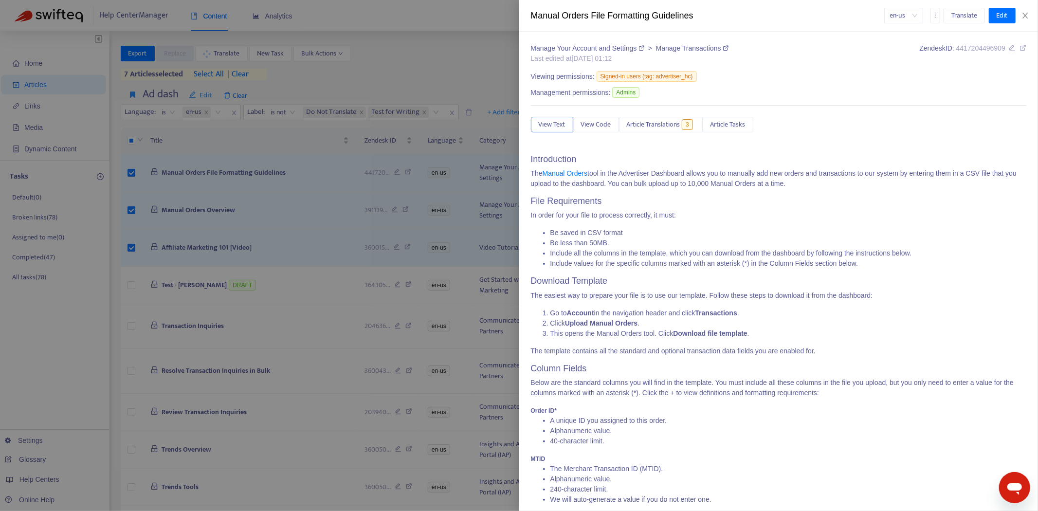
click at [249, 216] on div at bounding box center [519, 255] width 1038 height 511
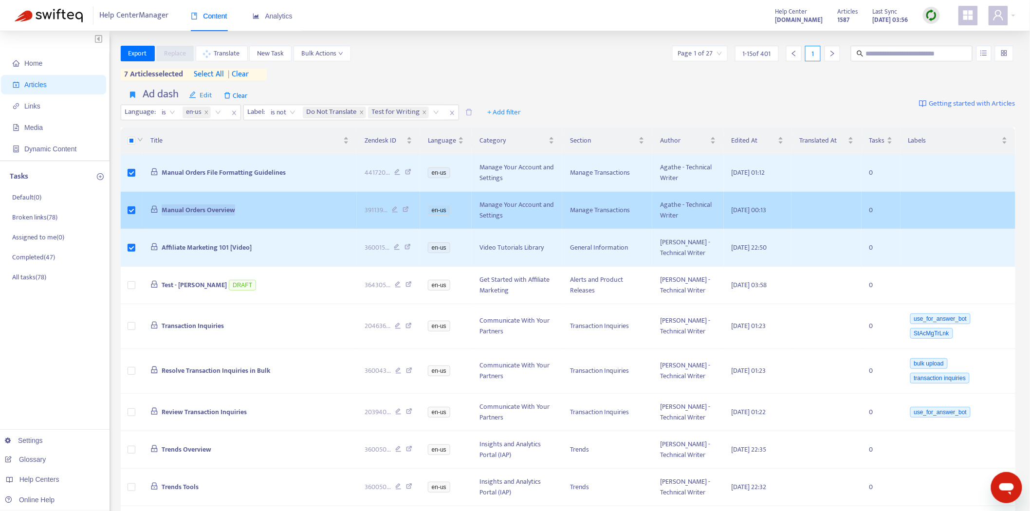
drag, startPoint x: 250, startPoint y: 211, endPoint x: 159, endPoint y: 215, distance: 91.1
click at [154, 215] on td "Manual Orders Overview" at bounding box center [250, 210] width 214 height 37
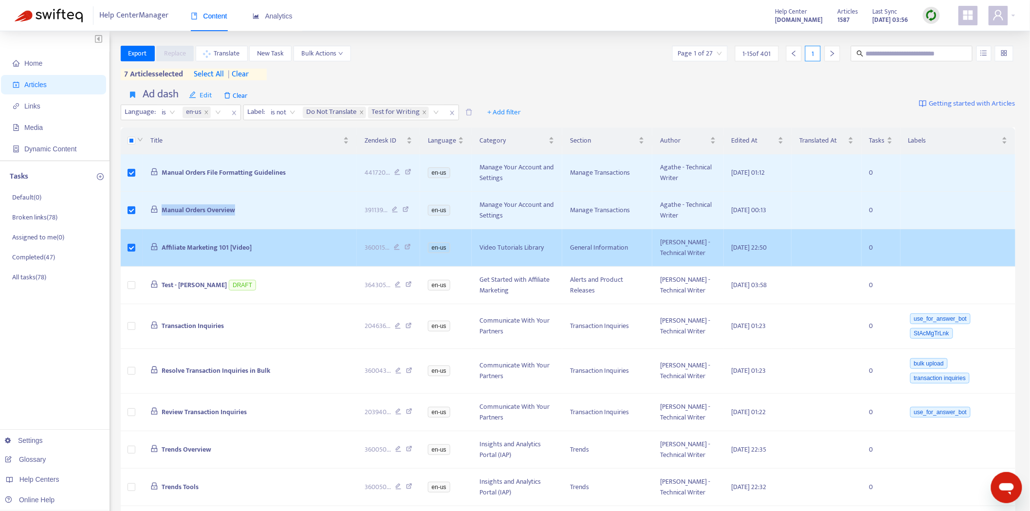
copy span "Manual Orders Overview"
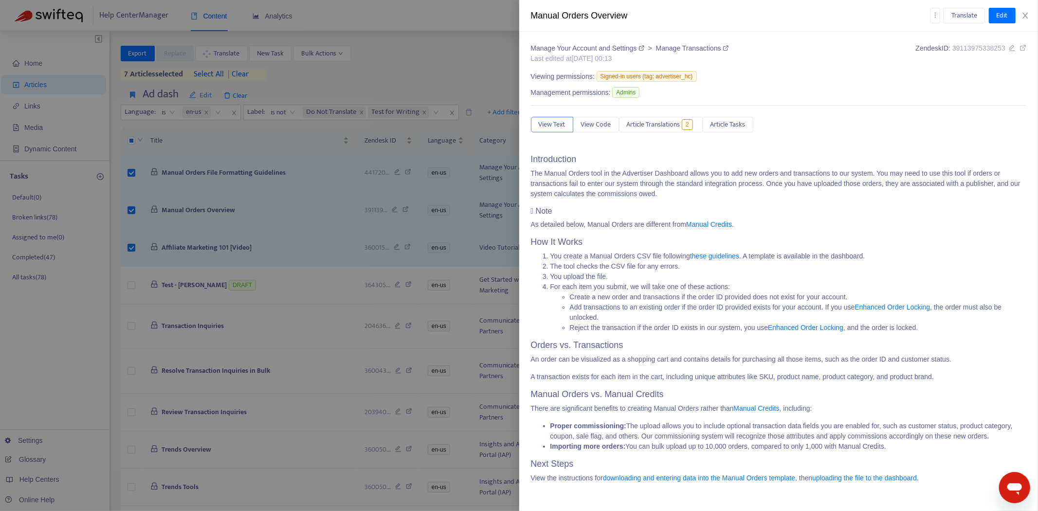
click at [208, 235] on div at bounding box center [519, 255] width 1038 height 511
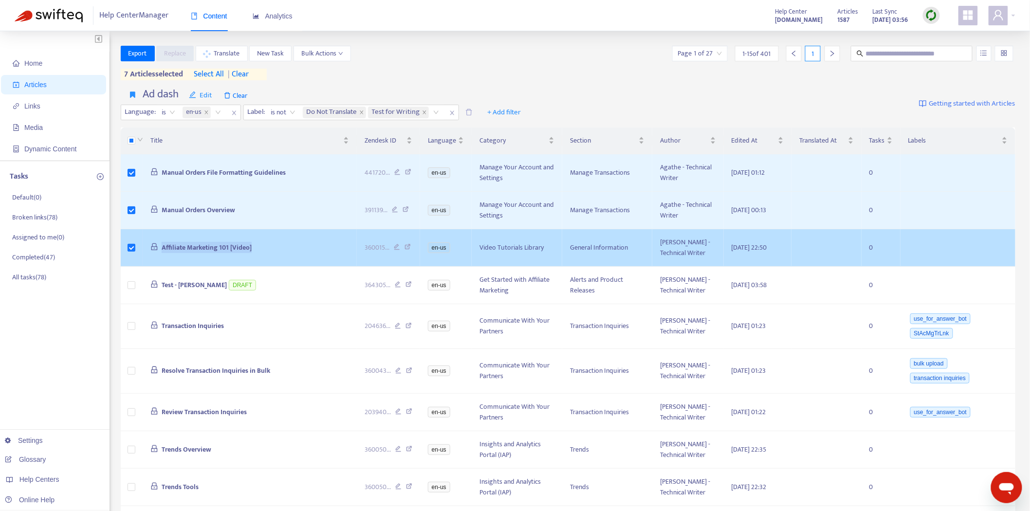
drag, startPoint x: 270, startPoint y: 251, endPoint x: 149, endPoint y: 249, distance: 120.7
click at [149, 249] on td "Affiliate Marketing 101 [Video]" at bounding box center [250, 247] width 214 height 37
copy span "Affiliate Marketing 101 [Video]"
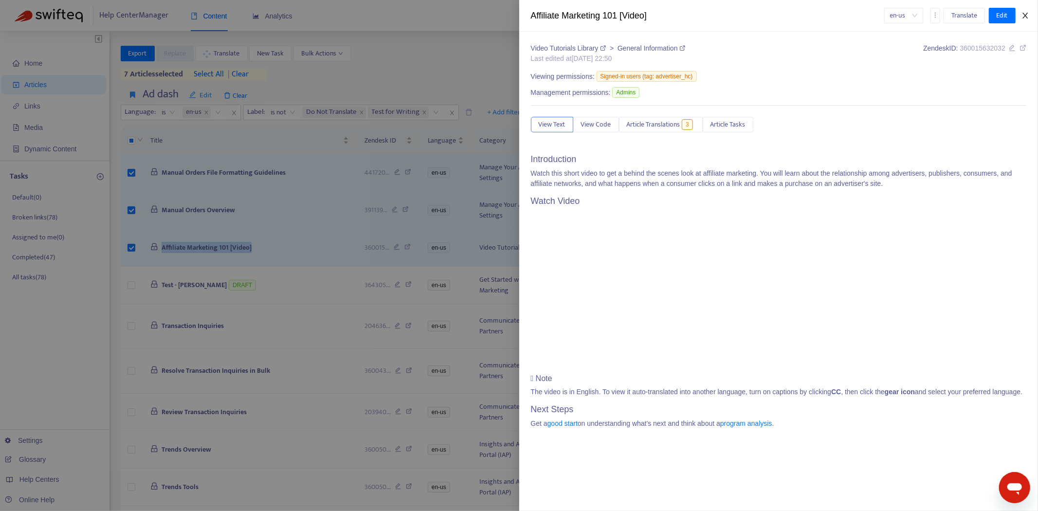
click at [1023, 14] on icon "close" at bounding box center [1025, 16] width 8 height 8
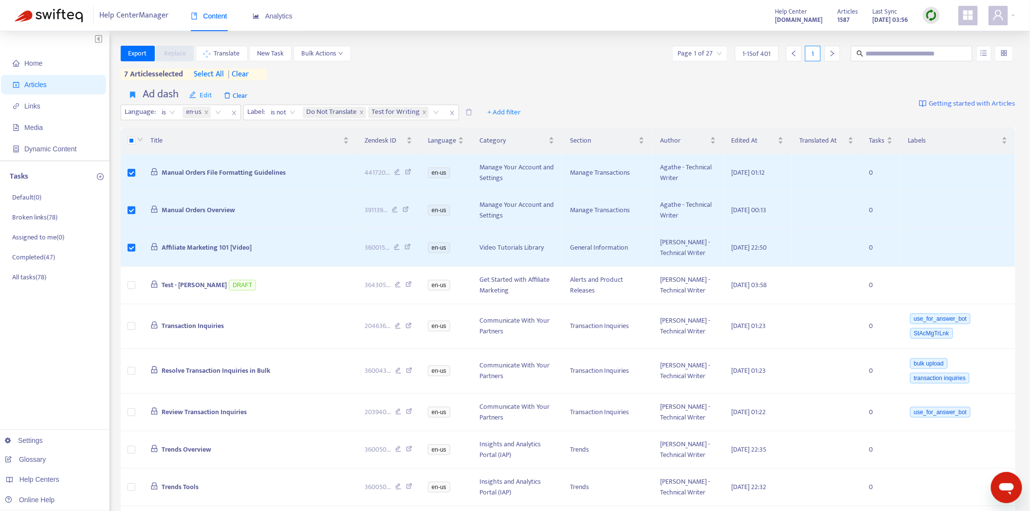
click at [441, 49] on div "Export Replace Translate New Task Bulk Actions Page 1 of 27 1 - 15 of 401 1" at bounding box center [568, 54] width 895 height 16
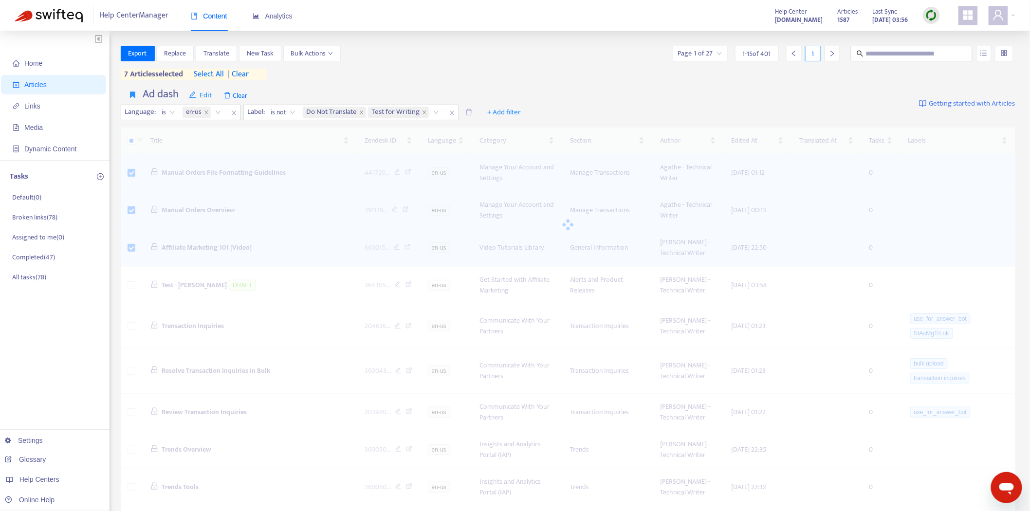
click at [59, 358] on div "Home Articles Links Media Dynamic Content Tasks Default ( 0 ) Broken links ( 78…" at bounding box center [54, 412] width 109 height 762
